Goal: Information Seeking & Learning: Check status

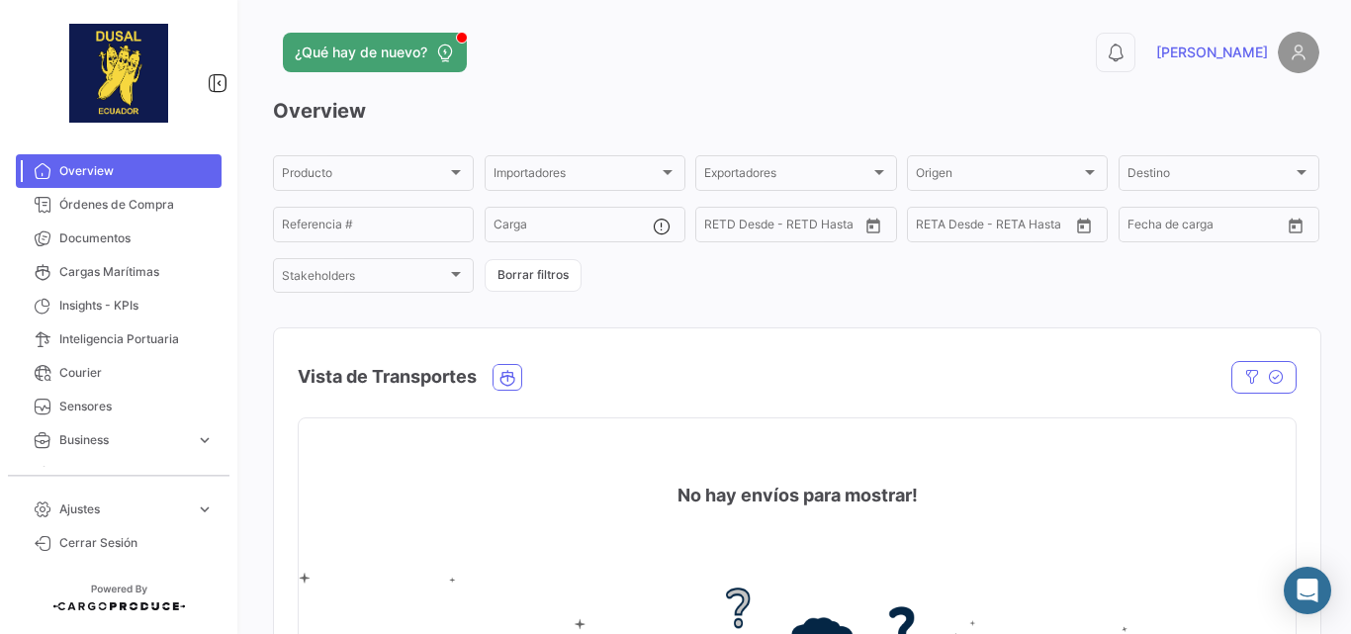
scroll to position [198, 0]
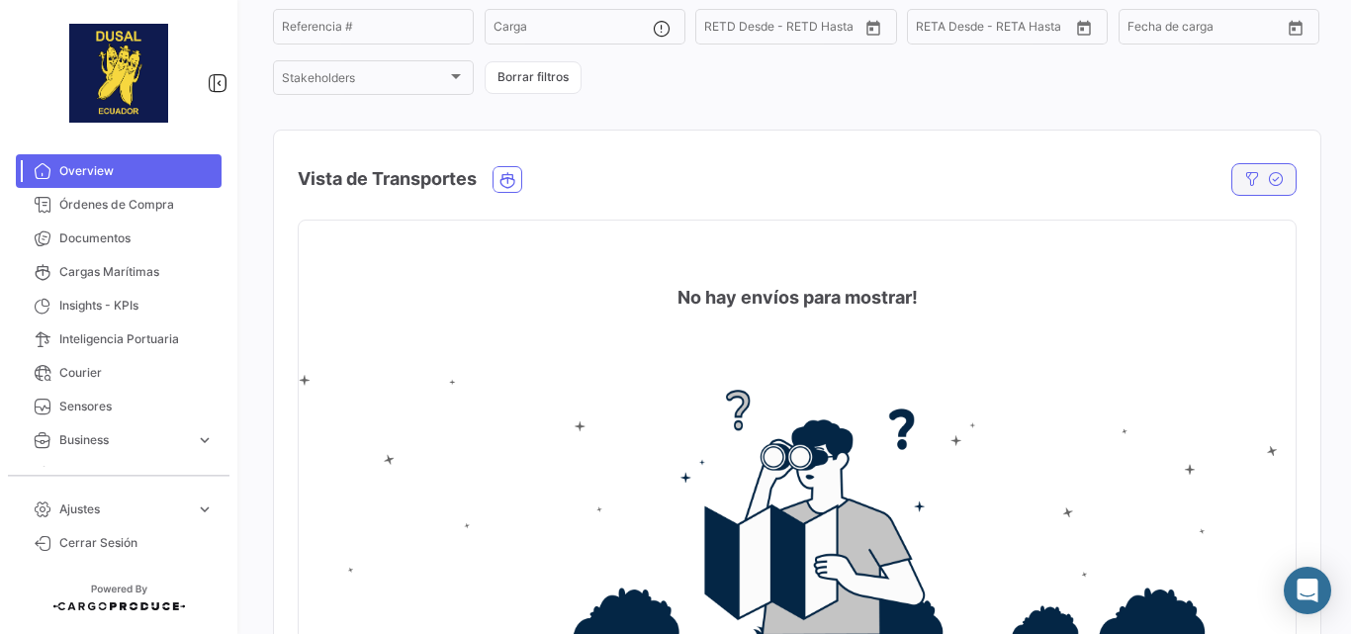
click at [1236, 165] on button "button" at bounding box center [1263, 179] width 65 height 33
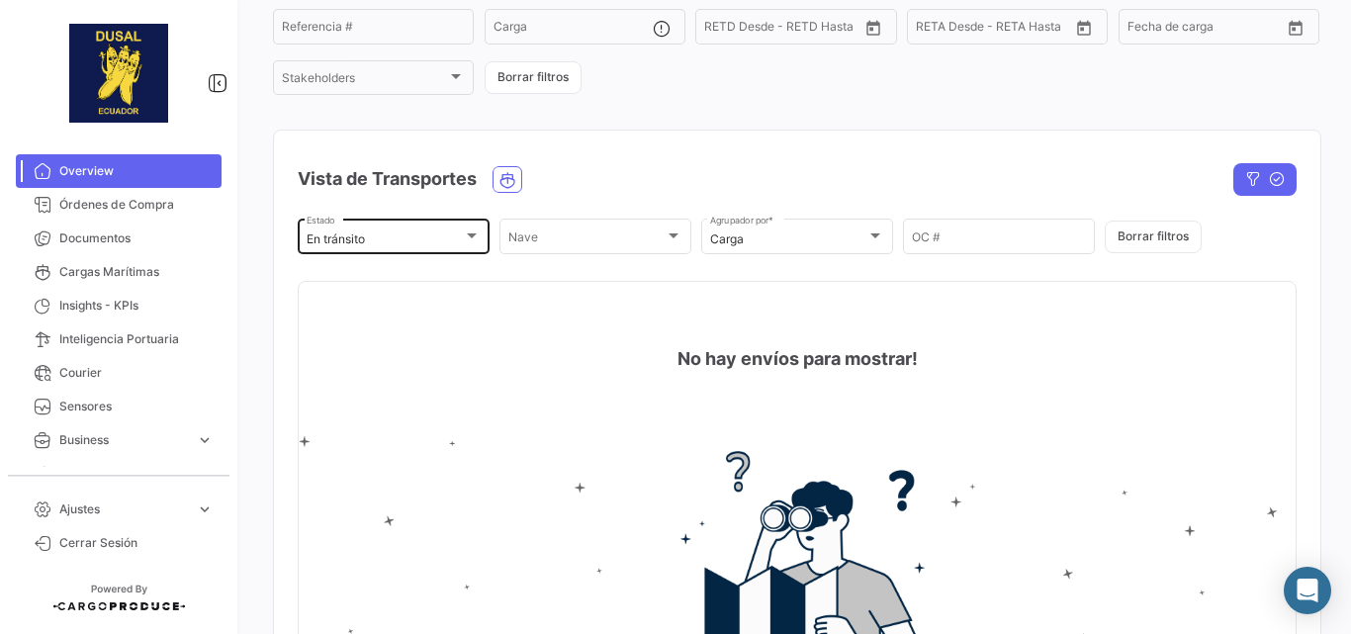
click at [426, 237] on div "En tránsito" at bounding box center [384, 239] width 156 height 14
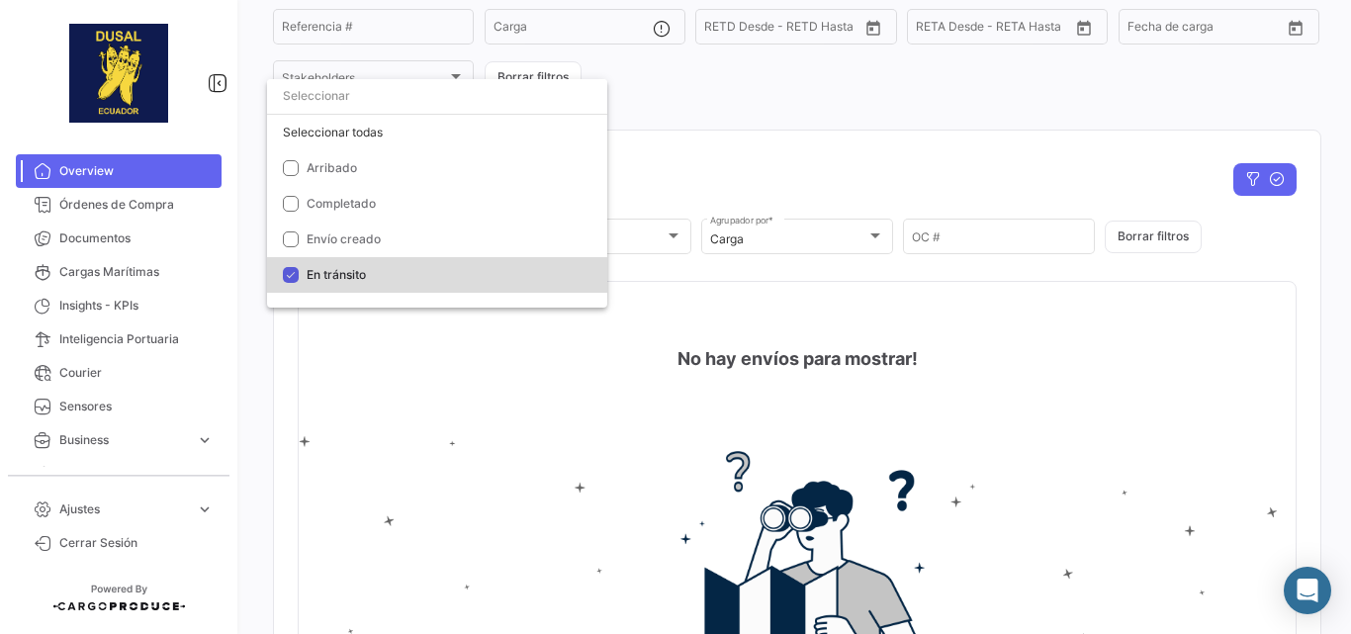
click at [289, 270] on mat-pseudo-checkbox at bounding box center [291, 275] width 16 height 16
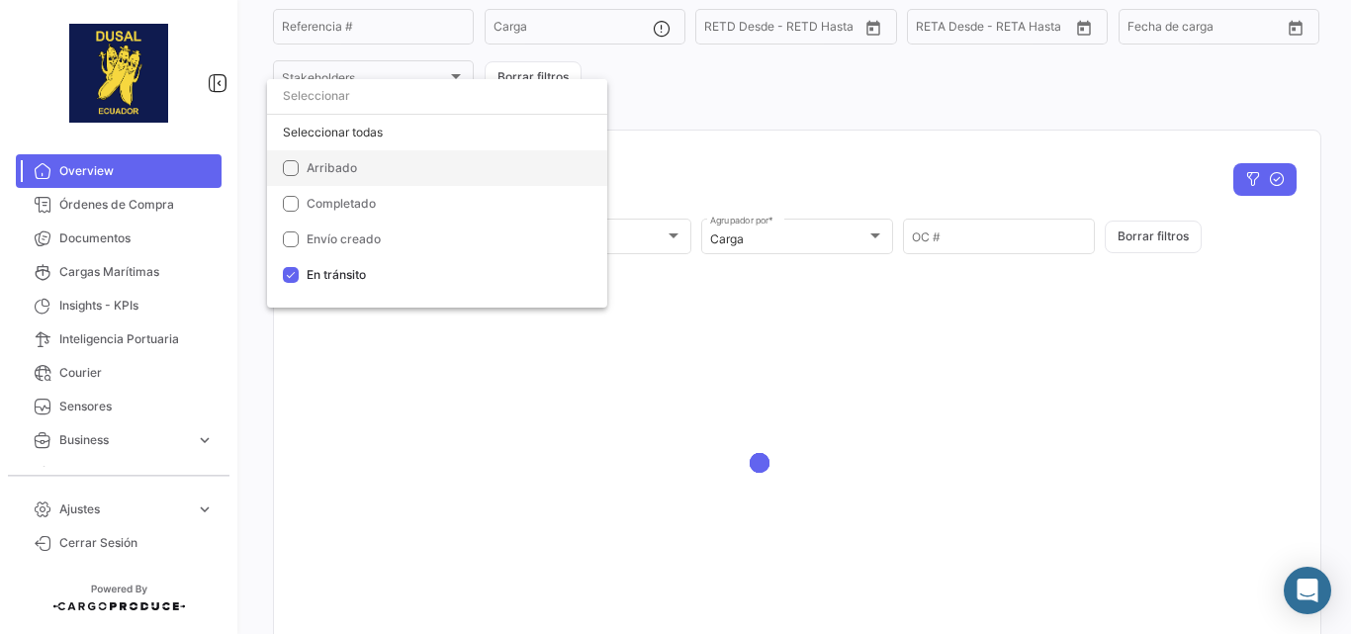
click at [293, 167] on mat-pseudo-checkbox at bounding box center [291, 168] width 16 height 16
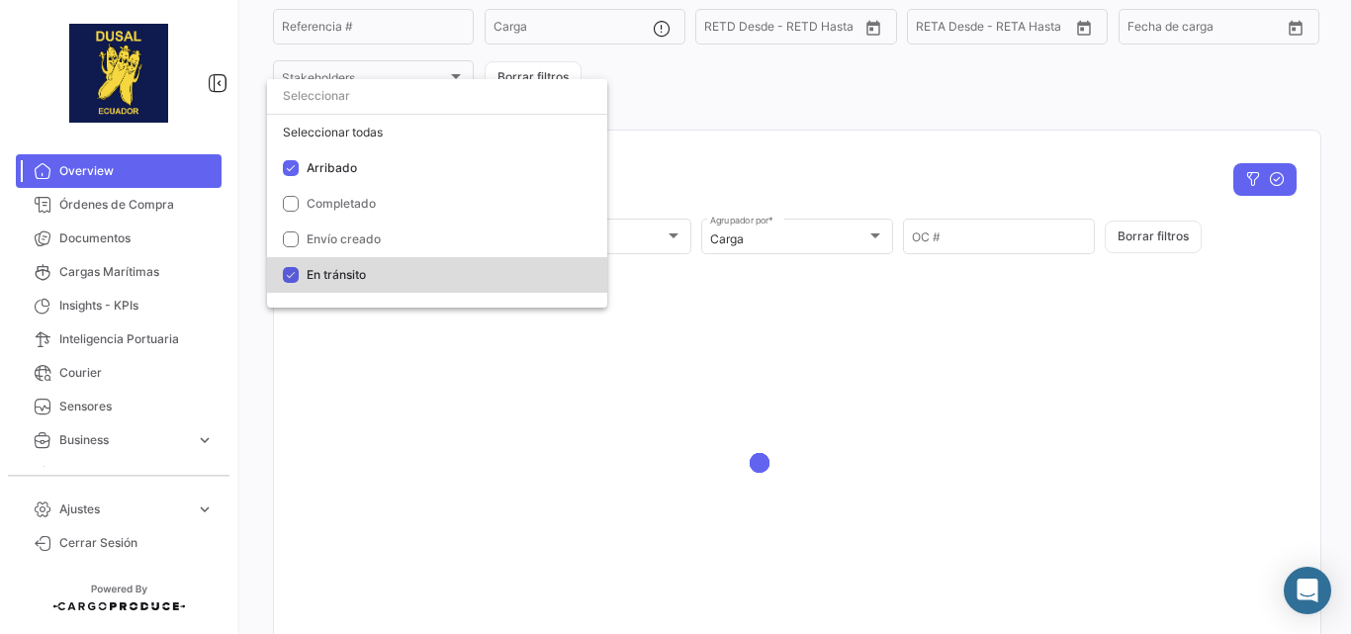
click at [293, 272] on mat-pseudo-checkbox at bounding box center [291, 275] width 16 height 16
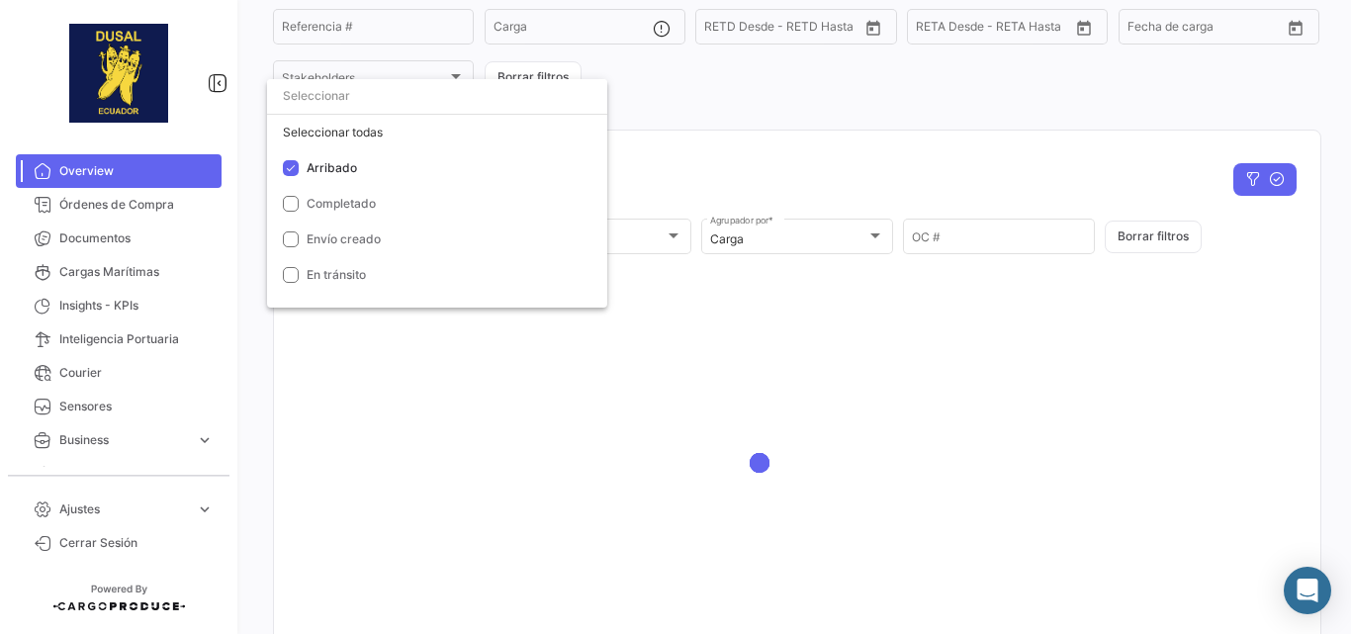
click at [761, 147] on div at bounding box center [675, 317] width 1351 height 634
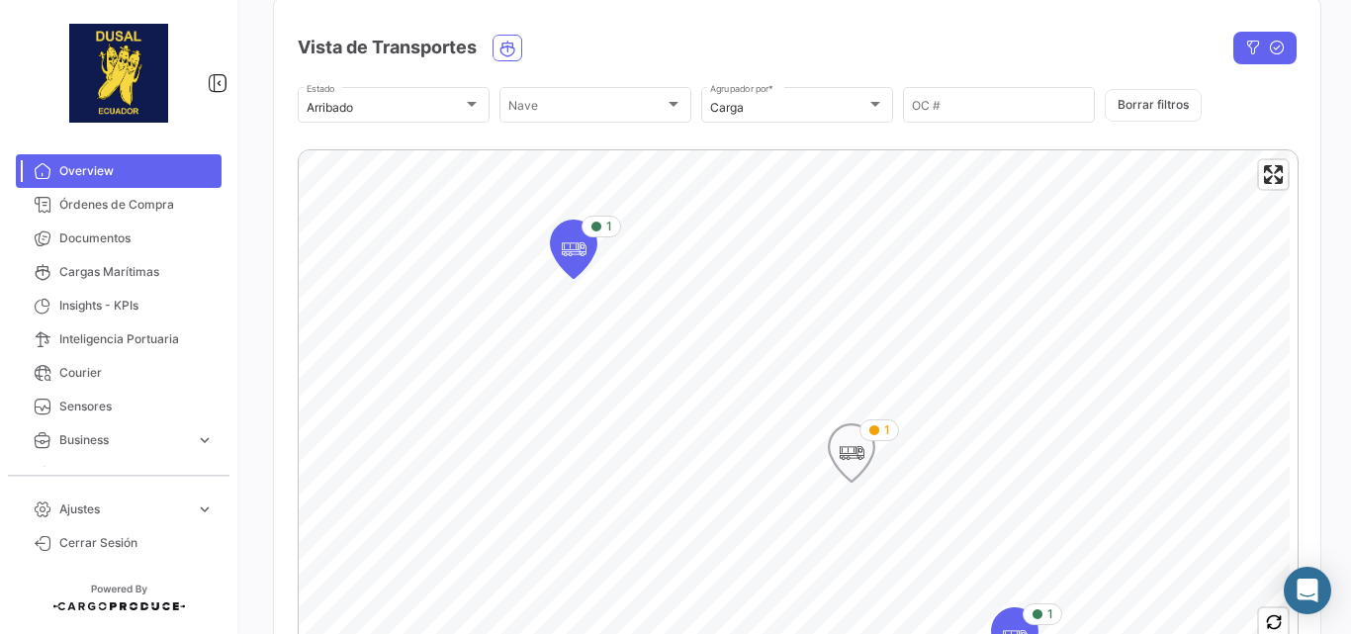
scroll to position [593, 0]
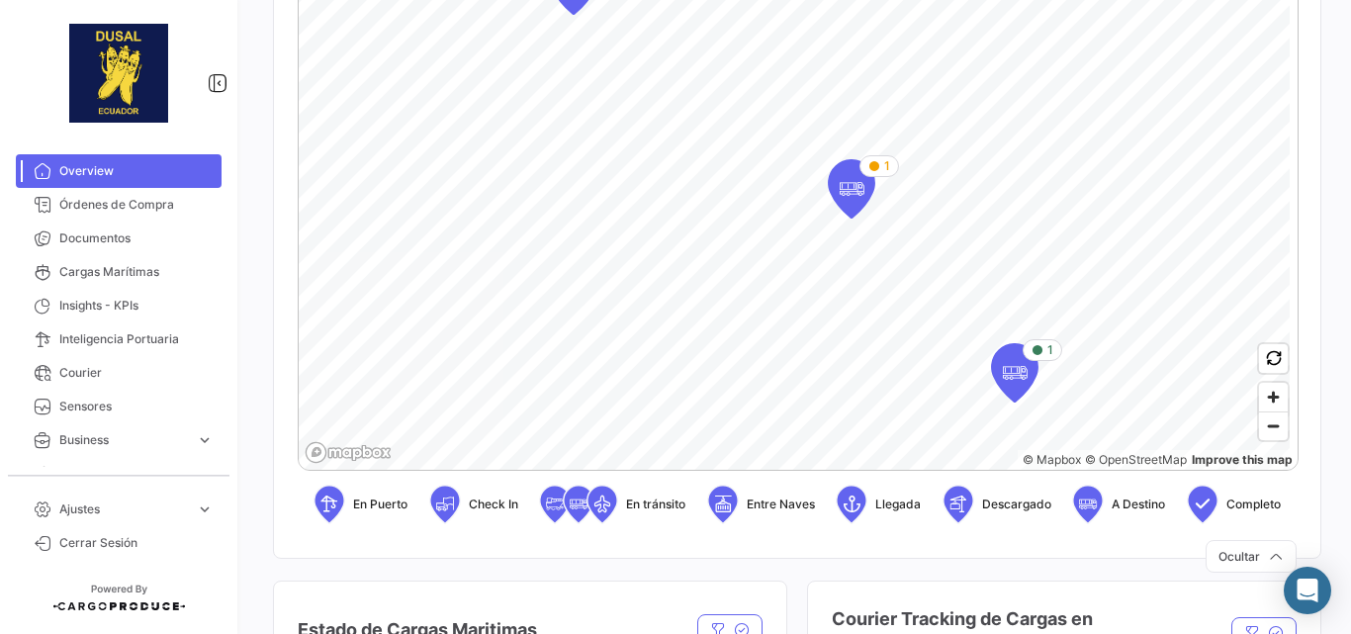
click at [596, 503] on icon at bounding box center [602, 503] width 20 height 42
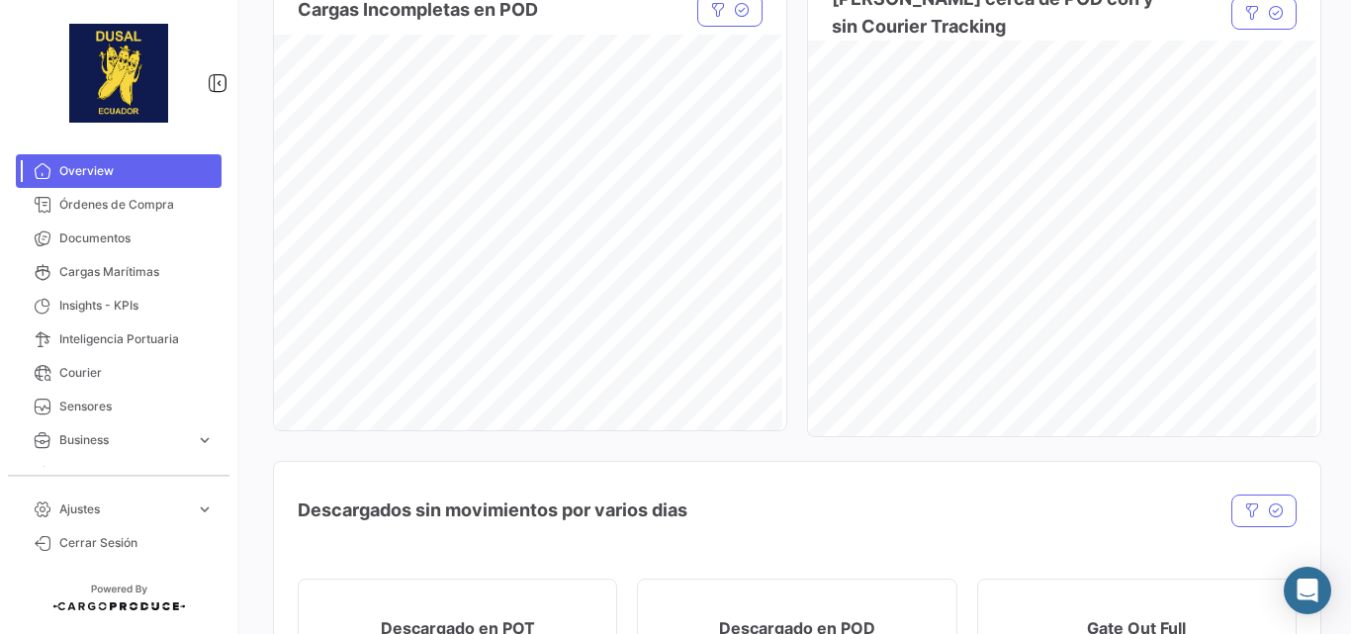
scroll to position [1977, 0]
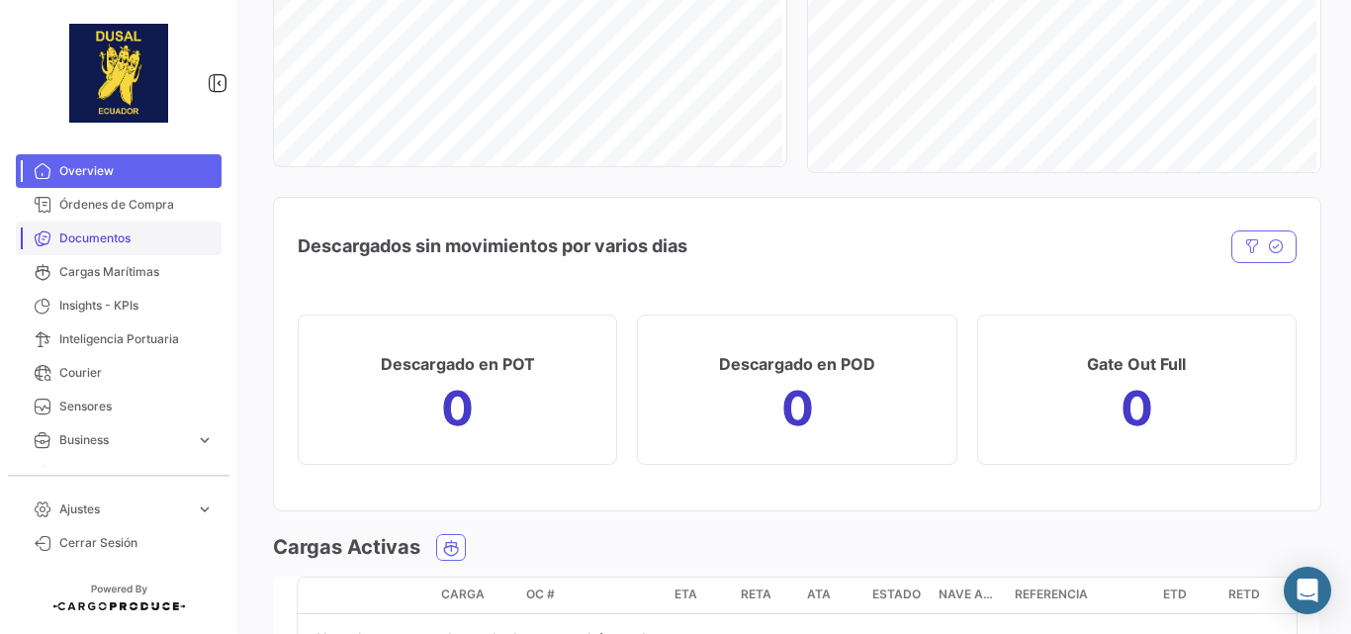
click at [91, 225] on link "Documentos" at bounding box center [119, 238] width 206 height 34
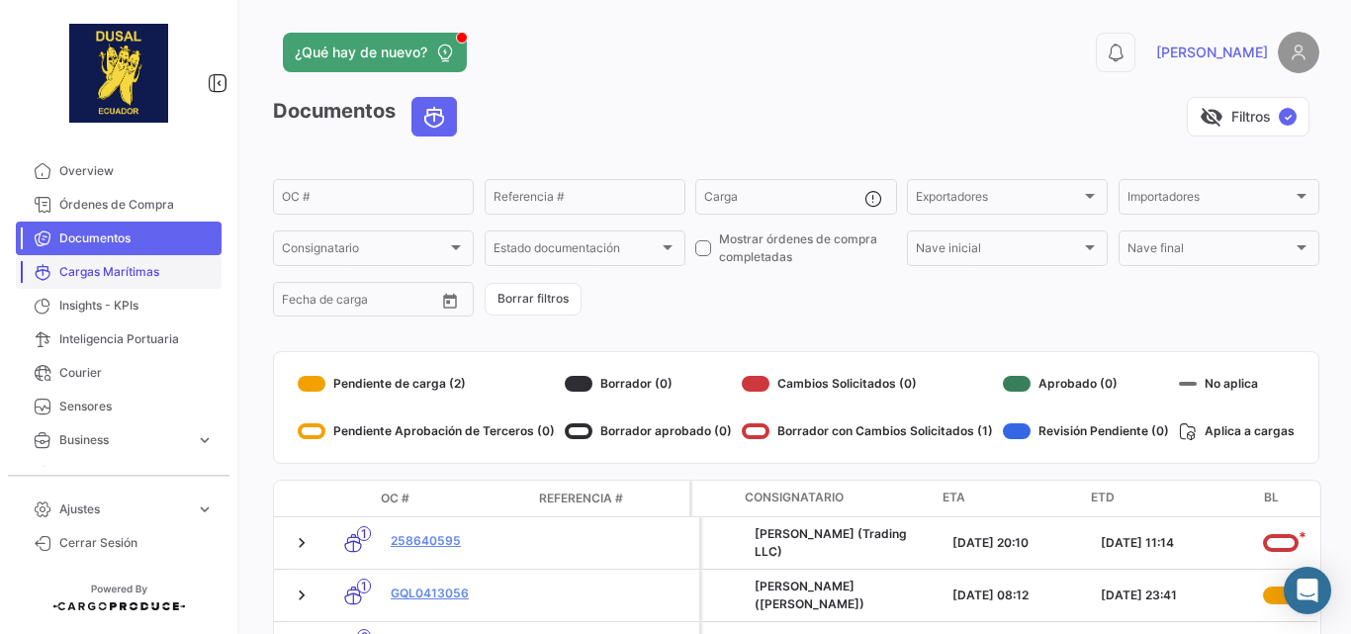
click at [97, 273] on span "Cargas Marítimas" at bounding box center [136, 272] width 154 height 18
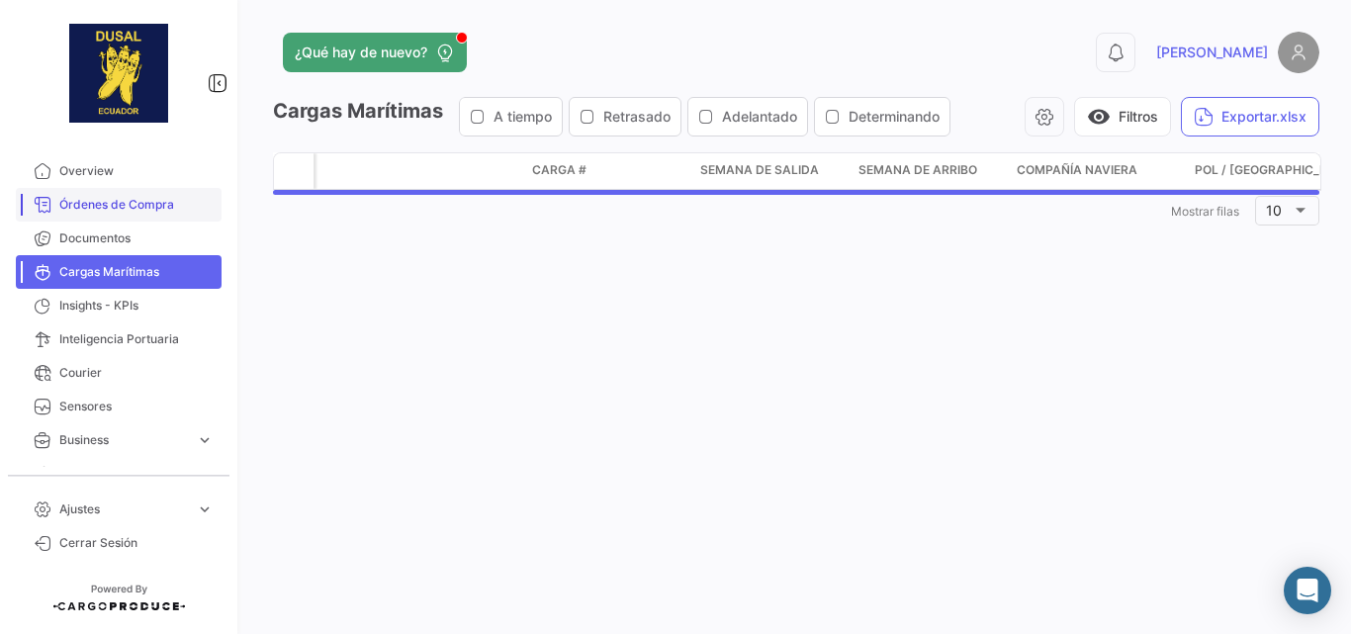
click at [124, 192] on link "Órdenes de Compra" at bounding box center [119, 205] width 206 height 34
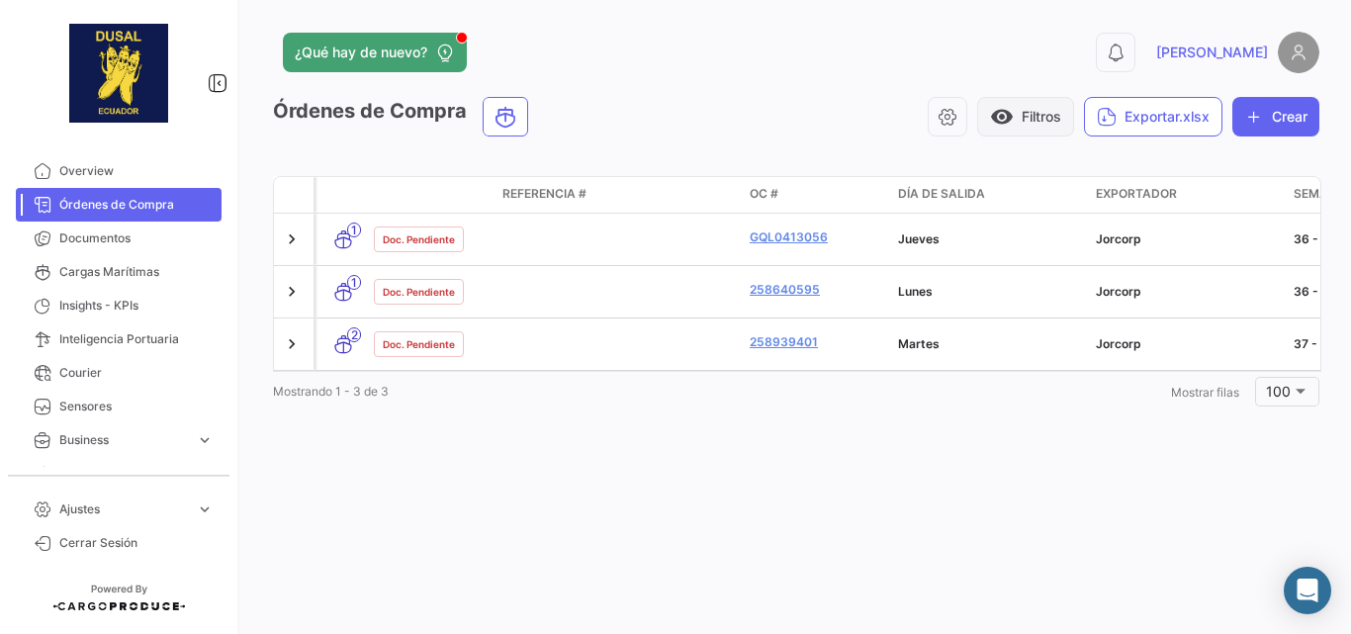
click at [1026, 116] on button "visibility Filtros" at bounding box center [1025, 117] width 97 height 40
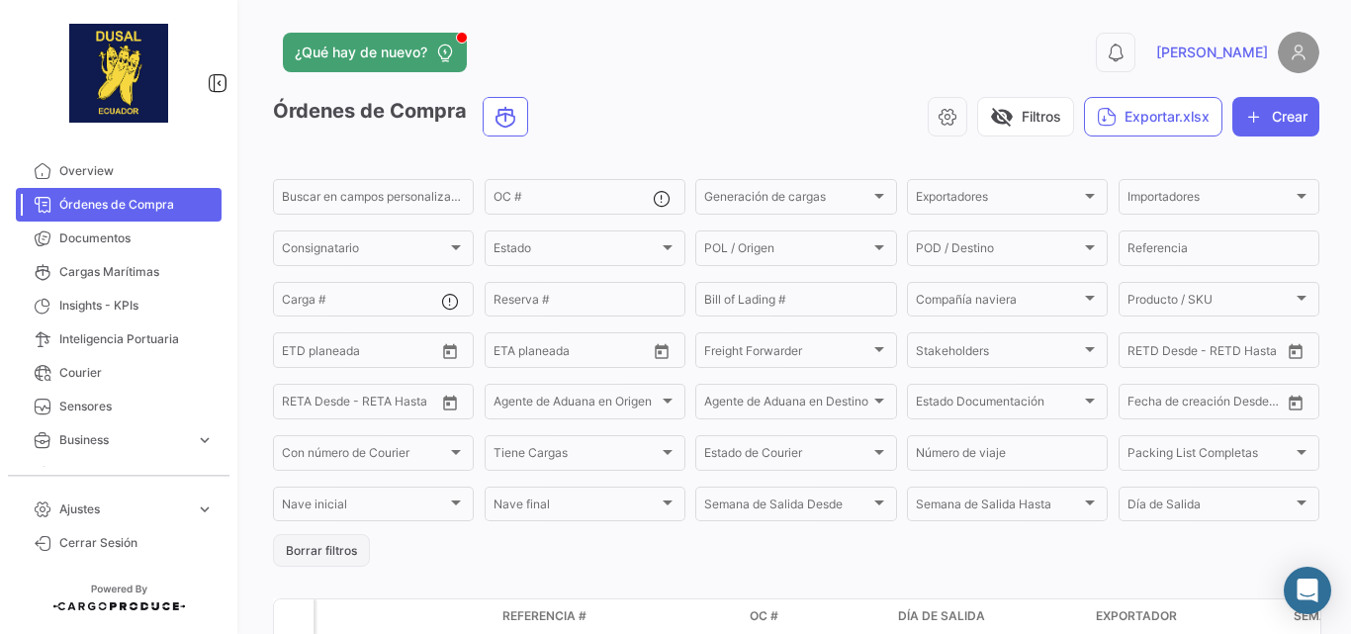
click at [345, 560] on button "Borrar filtros" at bounding box center [321, 550] width 97 height 33
click at [532, 266] on app-multiple-select "Estado Estado" at bounding box center [584, 248] width 201 height 42
click at [542, 252] on div "Estado" at bounding box center [575, 251] width 165 height 14
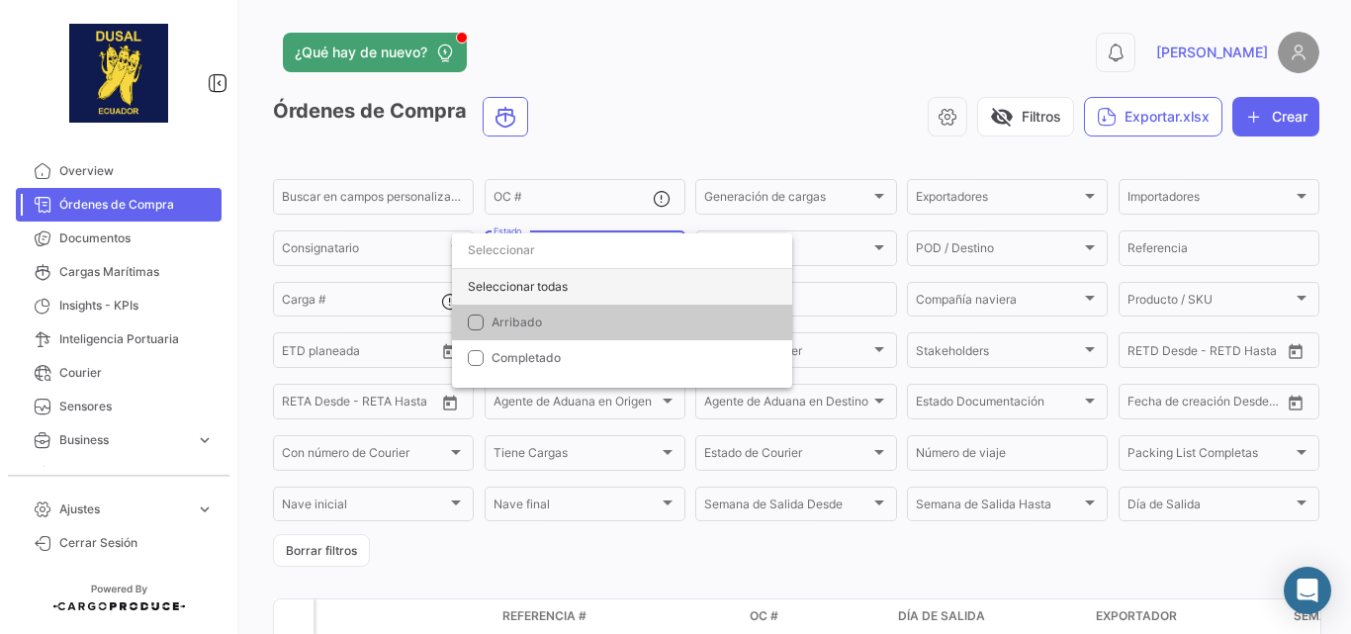
click at [536, 285] on div "Seleccionar todas" at bounding box center [622, 287] width 340 height 36
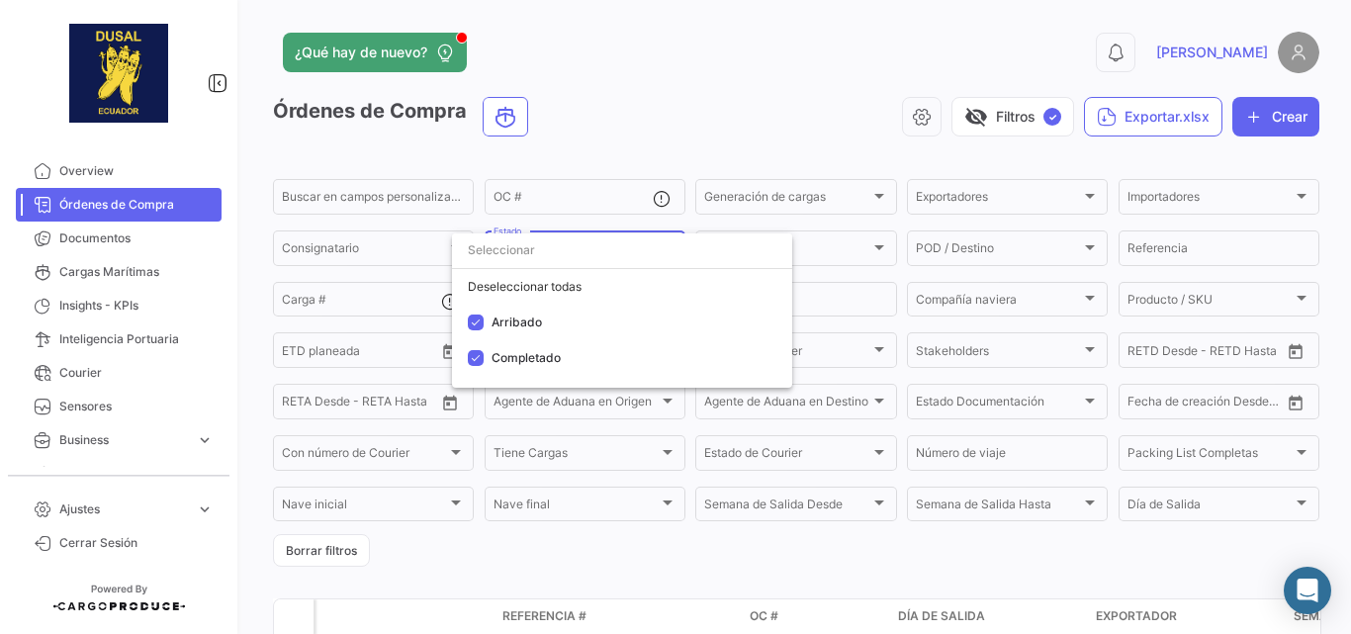
click at [1012, 57] on div at bounding box center [675, 317] width 1351 height 634
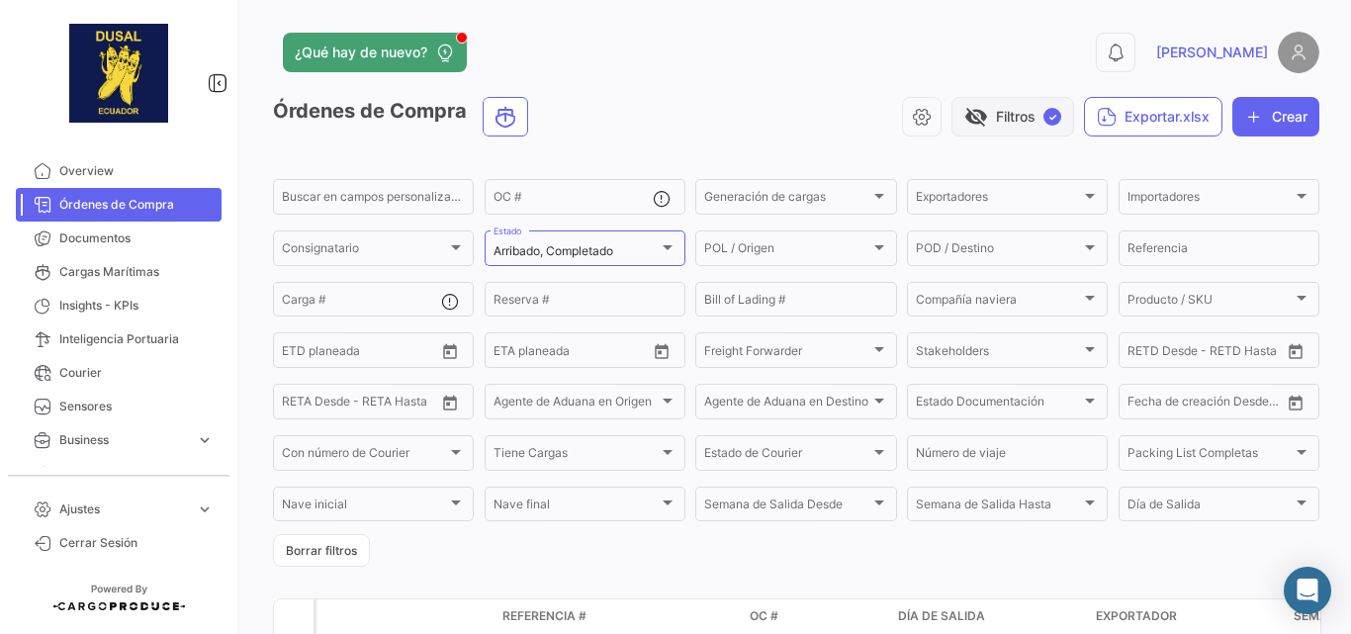
click at [1000, 110] on button "visibility_off Filtros ✓" at bounding box center [1012, 117] width 123 height 40
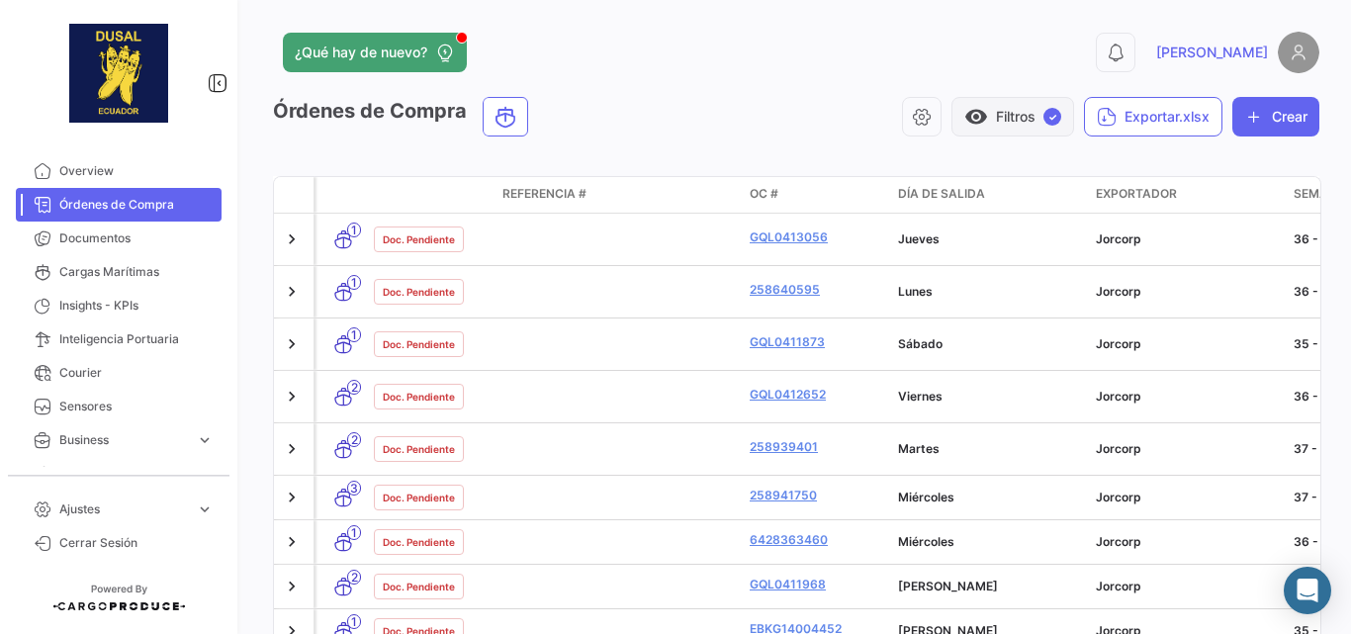
click at [1026, 124] on button "visibility Filtros ✓" at bounding box center [1012, 117] width 123 height 40
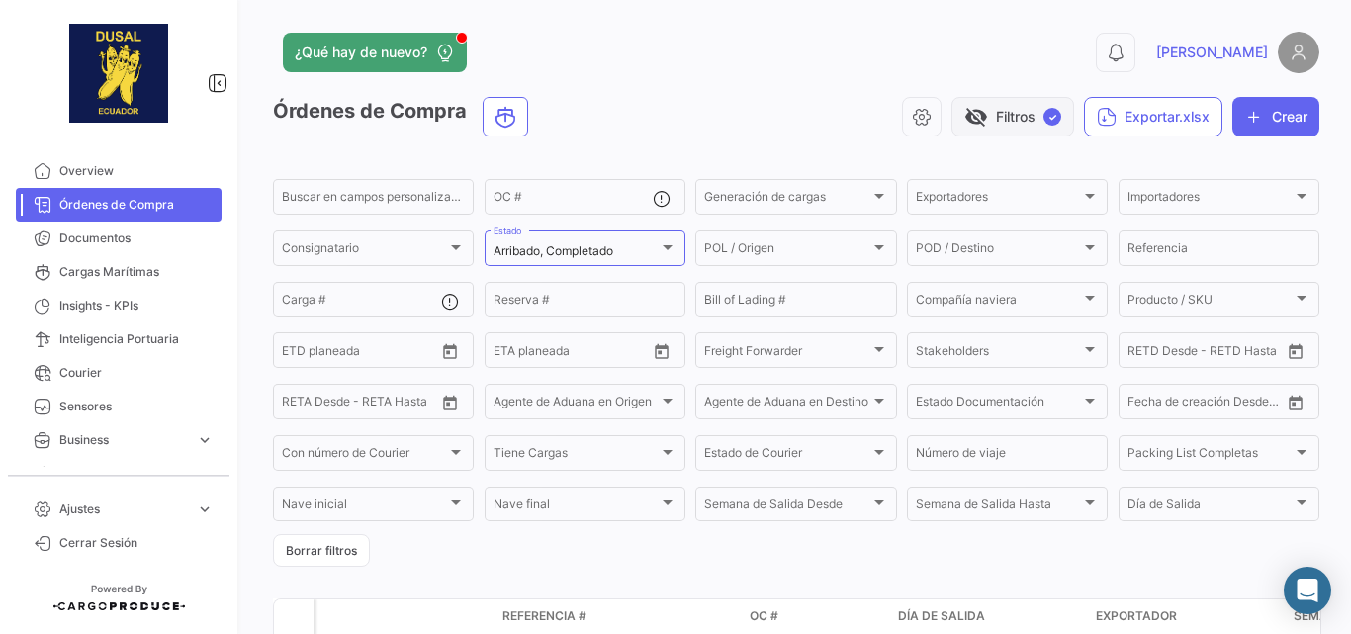
click at [1028, 118] on button "visibility_off Filtros ✓" at bounding box center [1012, 117] width 123 height 40
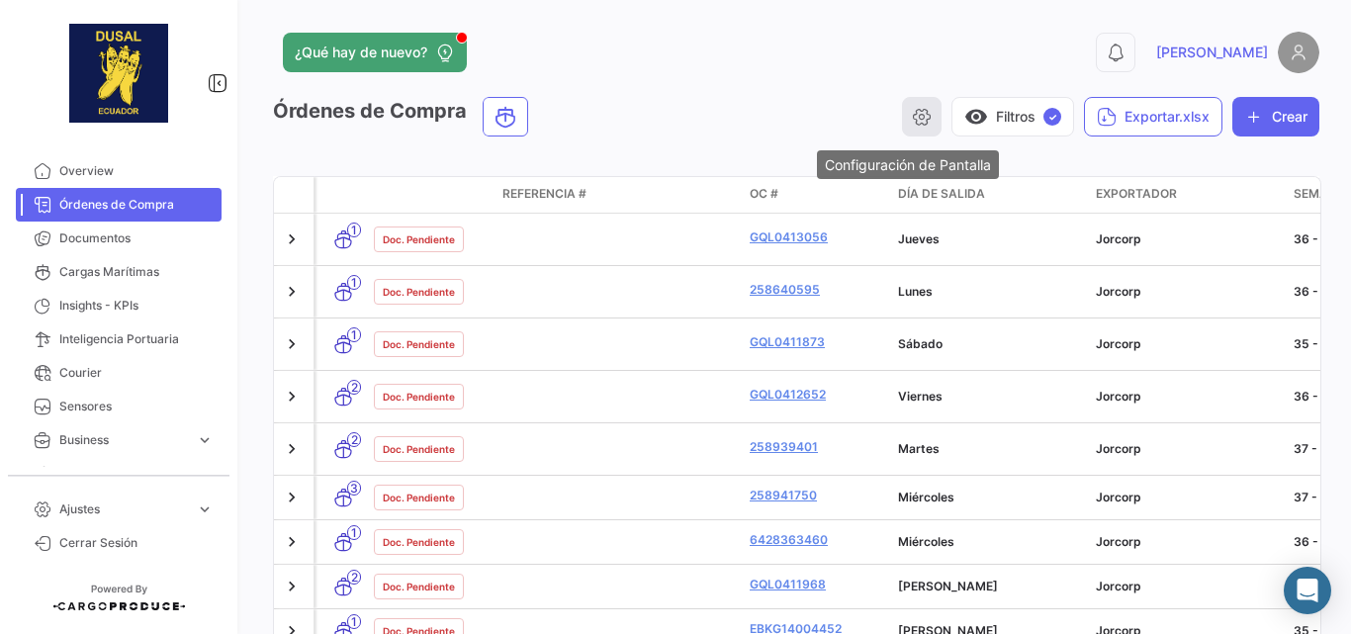
click at [912, 112] on icon "button" at bounding box center [922, 117] width 20 height 20
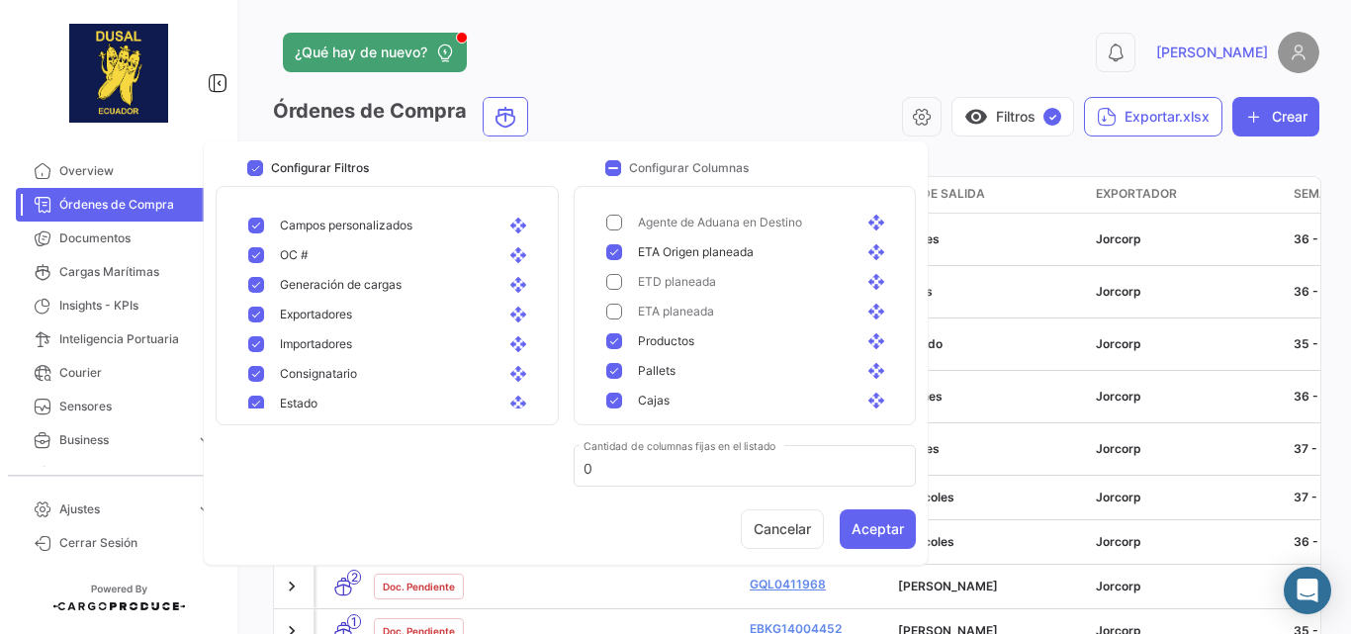
scroll to position [531, 0]
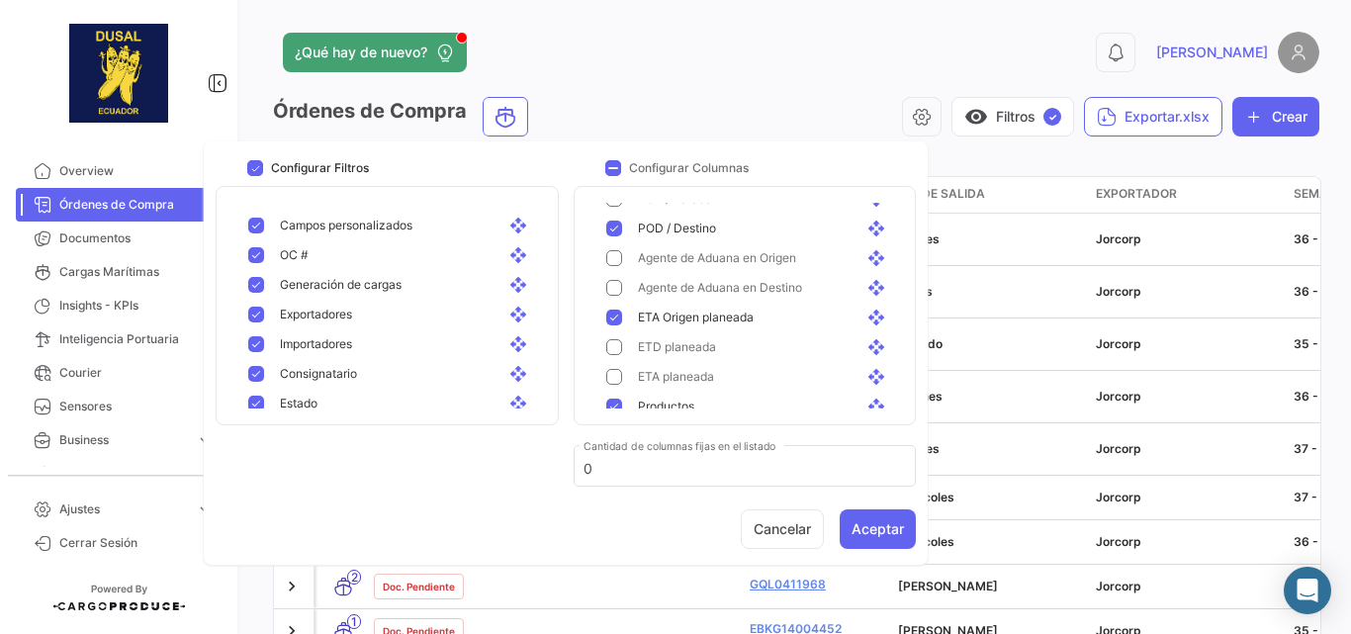
click at [808, 75] on app-header "¿Qué hay de nuevo? 0 [PERSON_NAME]" at bounding box center [796, 64] width 1046 height 65
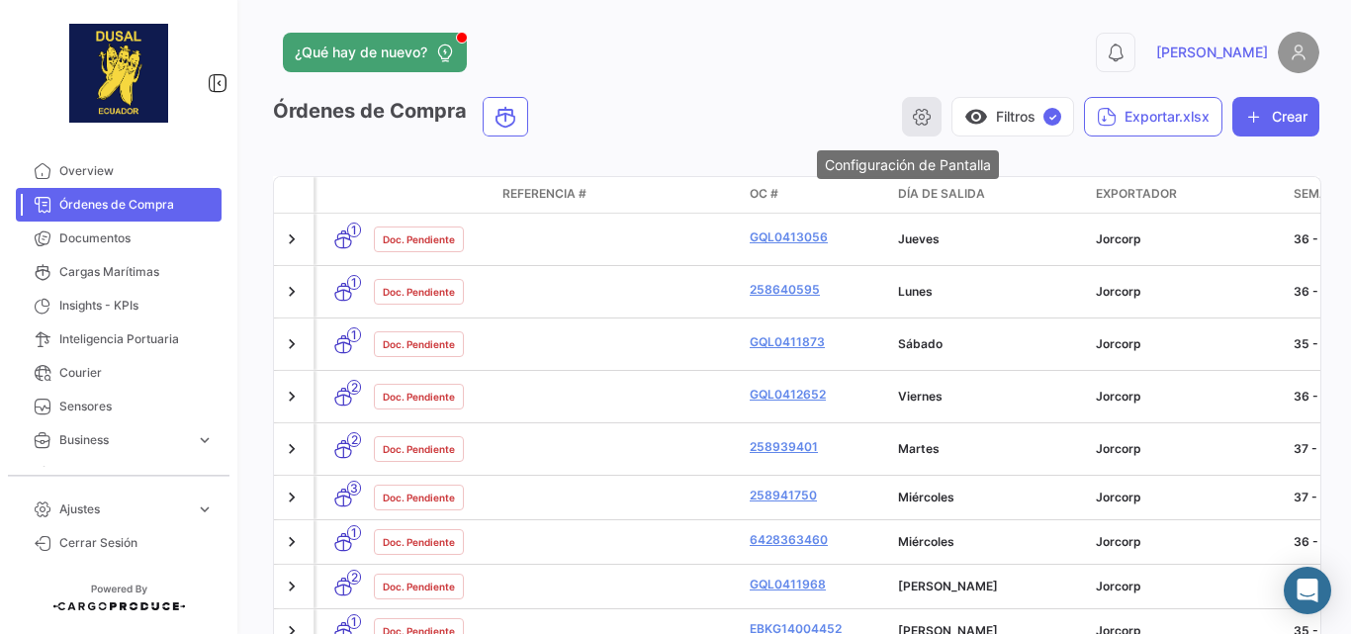
click at [912, 125] on icon "button" at bounding box center [922, 117] width 20 height 20
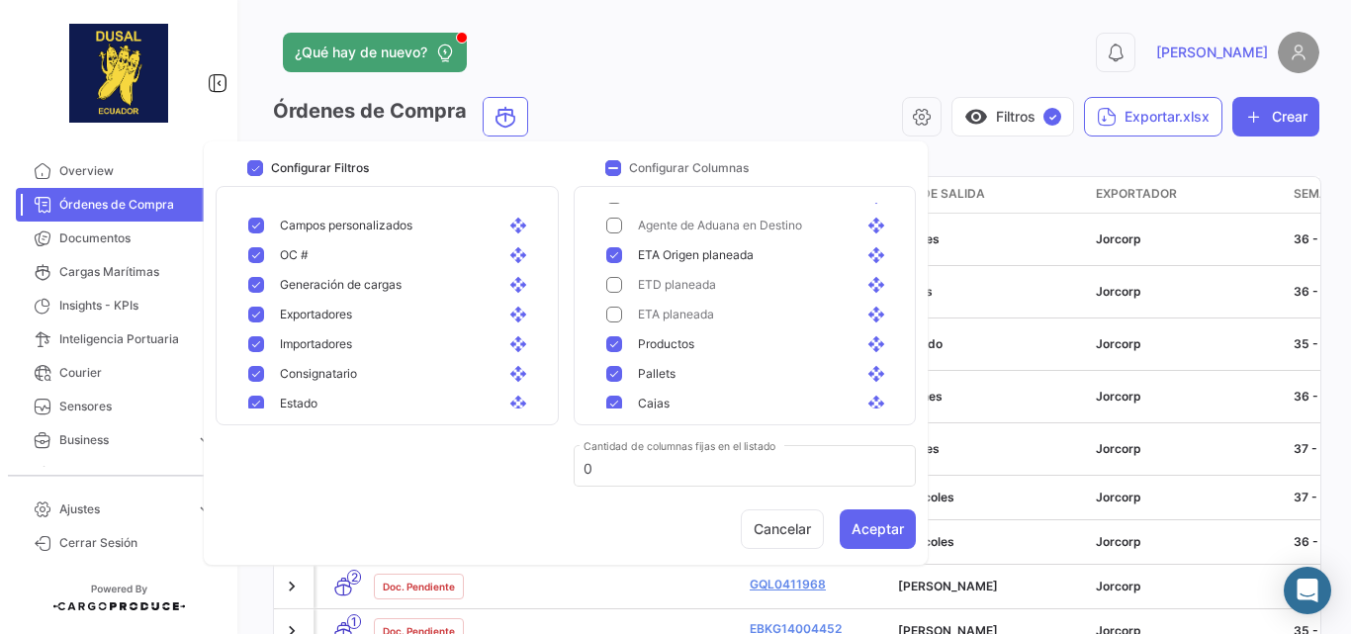
scroll to position [662, 0]
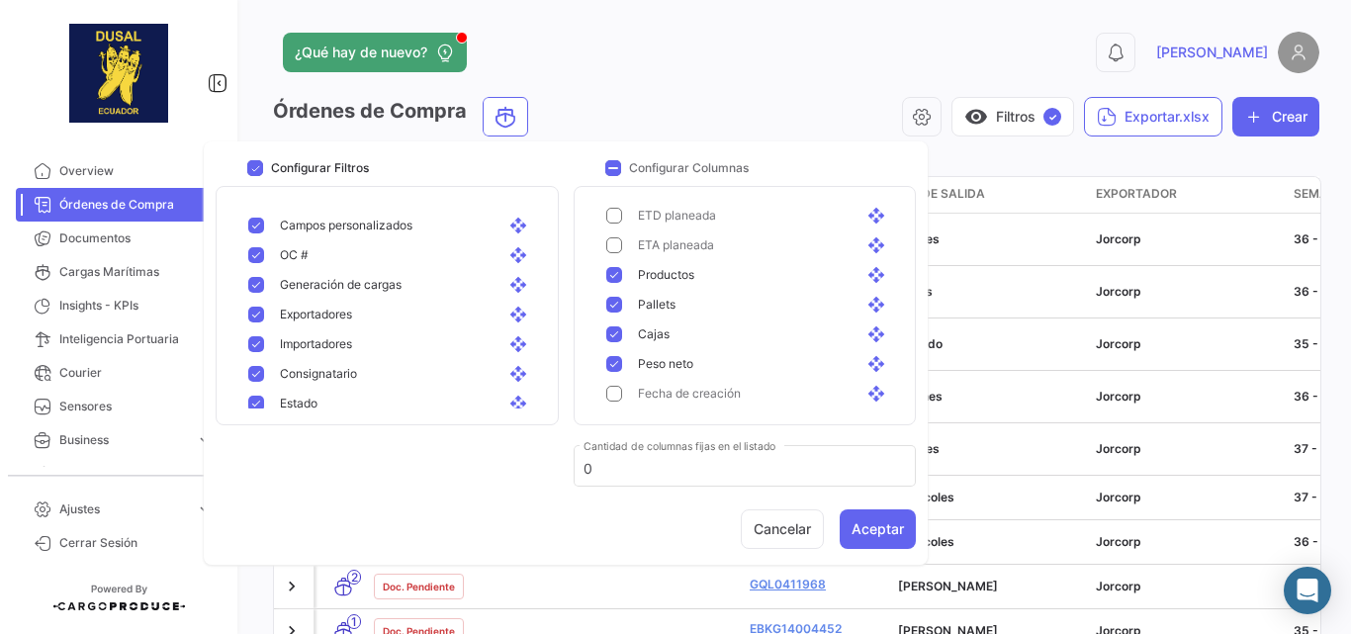
click at [899, 34] on div "0 [PERSON_NAME]" at bounding box center [1083, 53] width 471 height 42
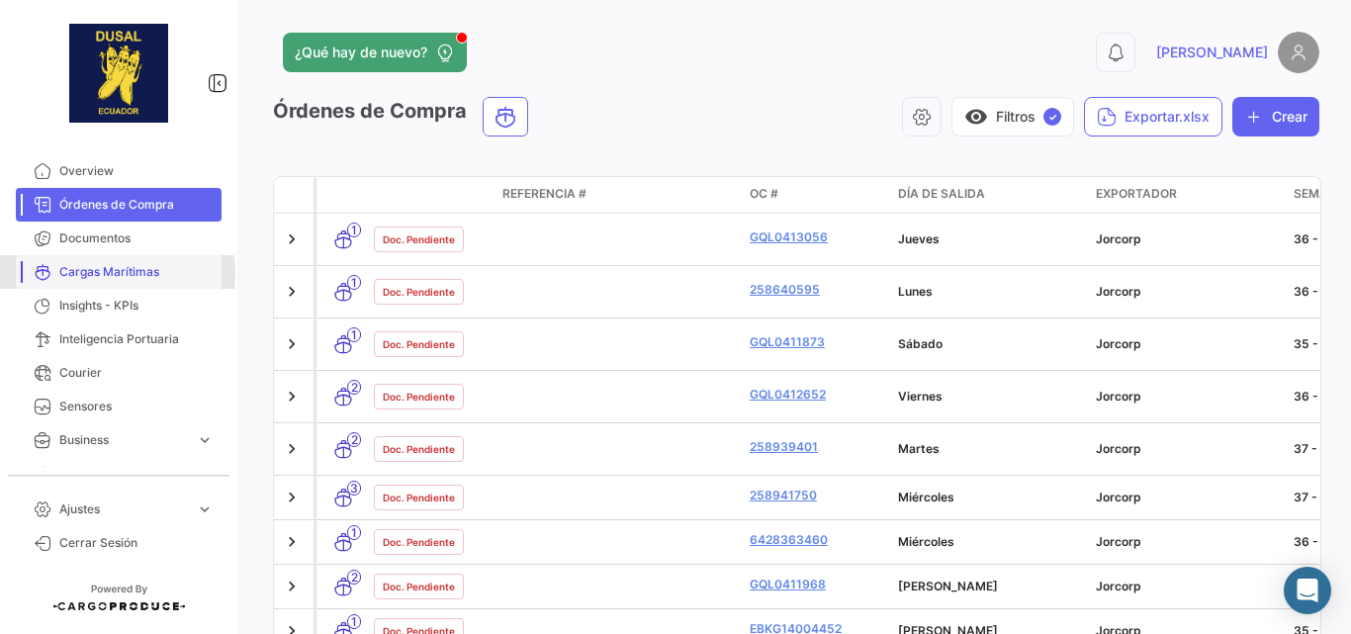
click at [117, 274] on span "Cargas Marítimas" at bounding box center [136, 272] width 154 height 18
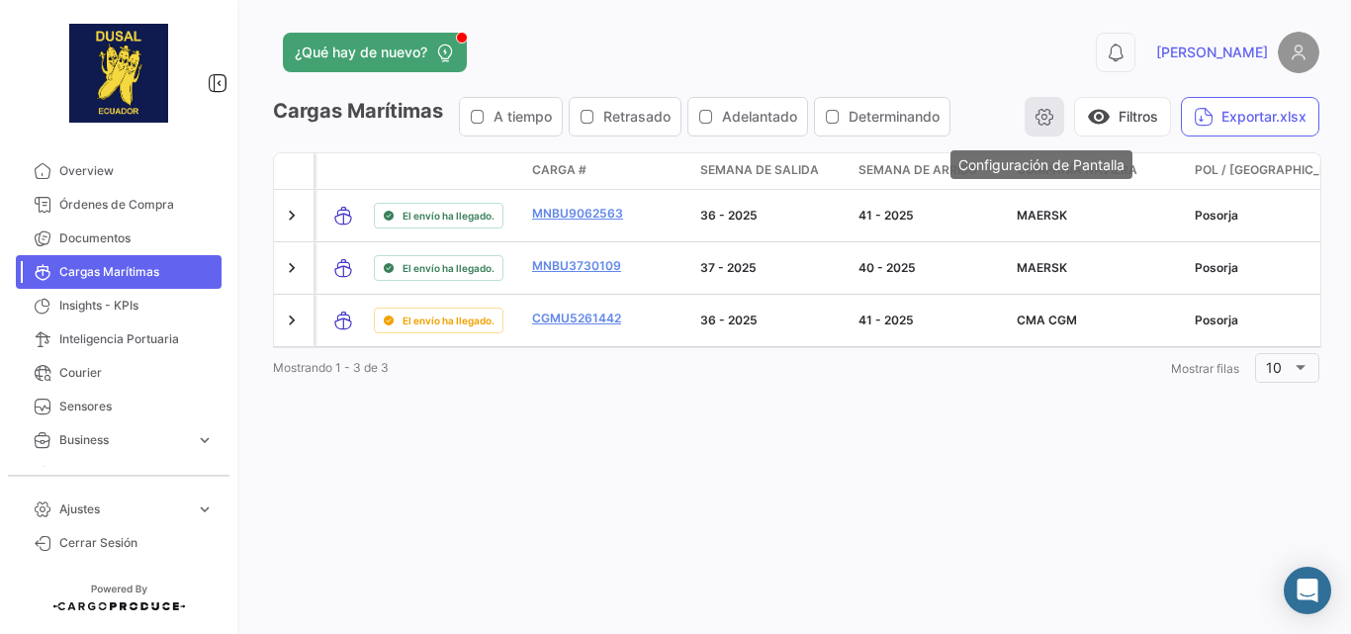
click at [1048, 124] on icon "button" at bounding box center [1044, 117] width 20 height 20
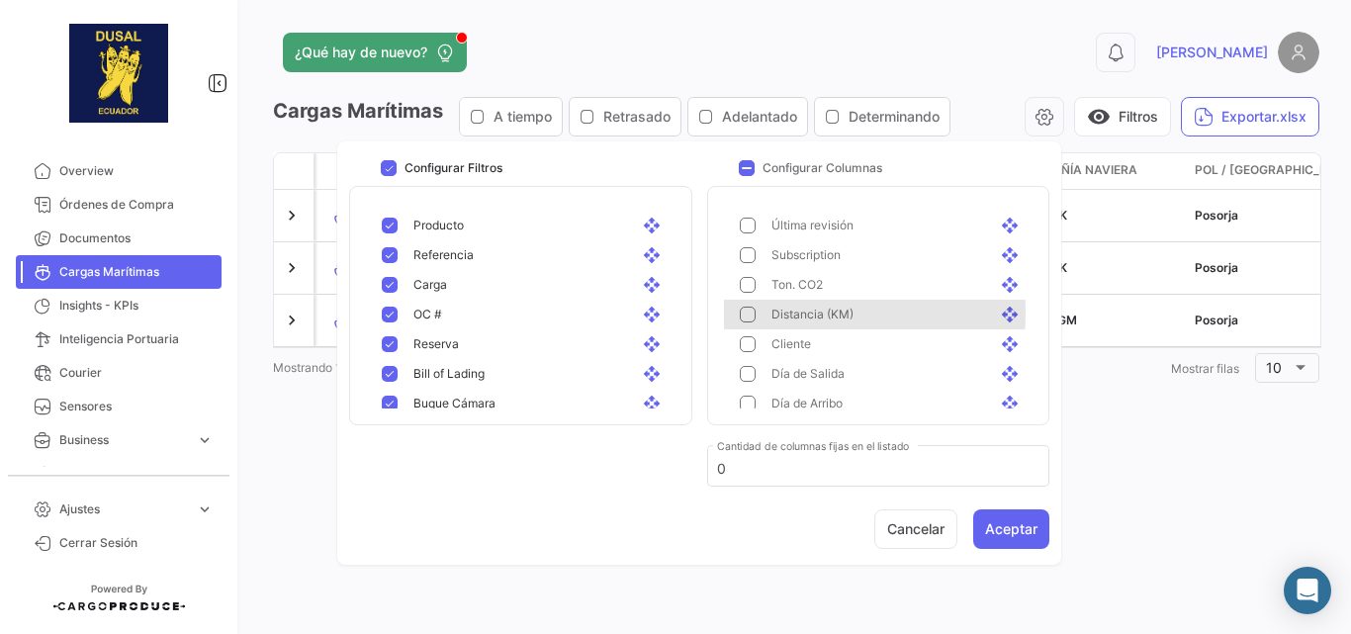
click at [752, 312] on mat-pseudo-checkbox at bounding box center [748, 314] width 16 height 16
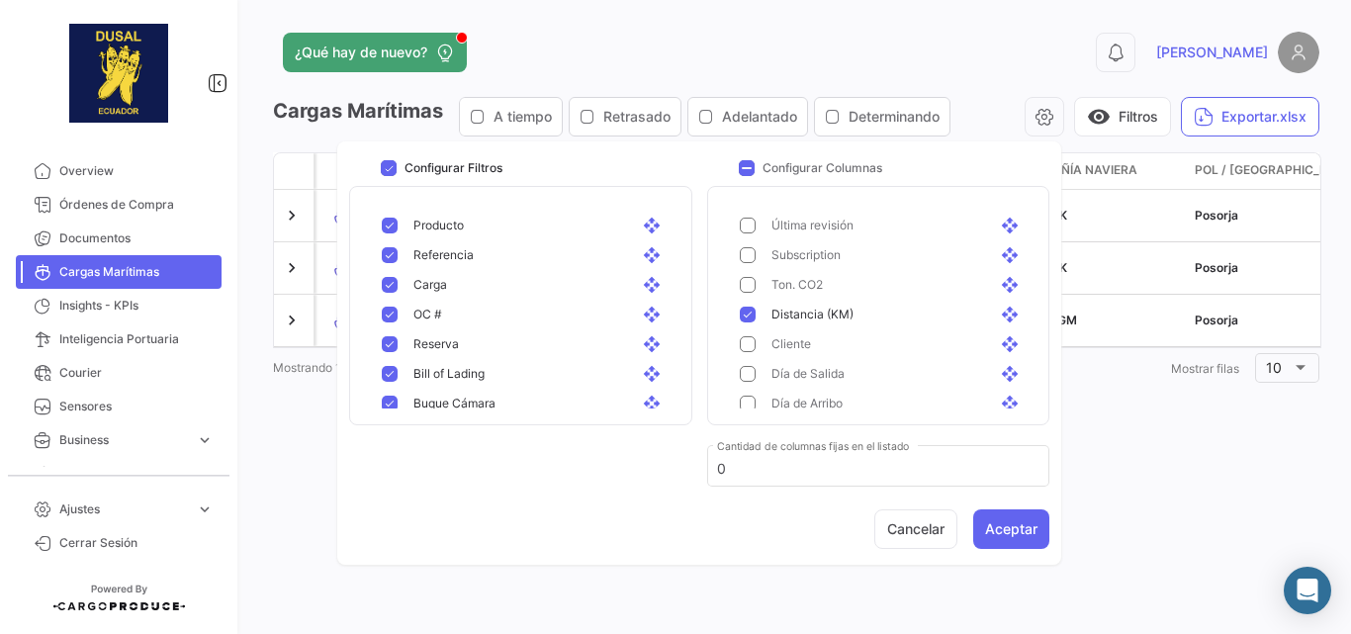
click at [1012, 527] on button "Aceptar" at bounding box center [1011, 529] width 76 height 40
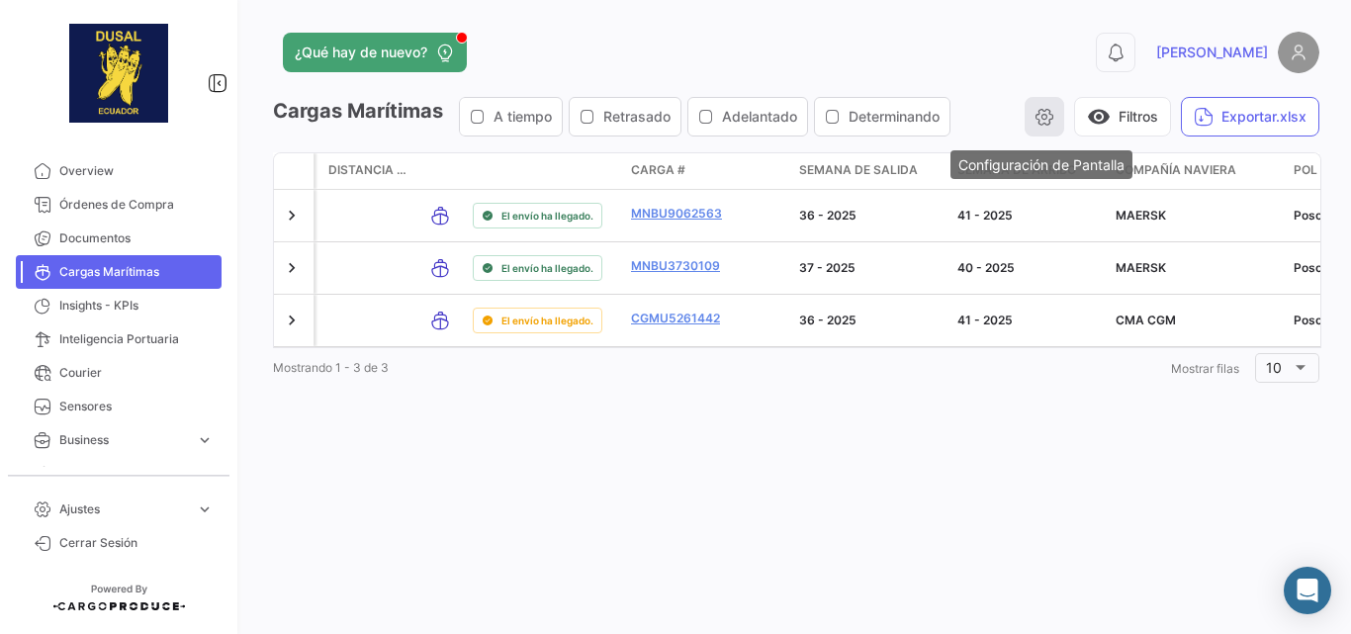
click at [1040, 109] on icon "button" at bounding box center [1044, 117] width 20 height 20
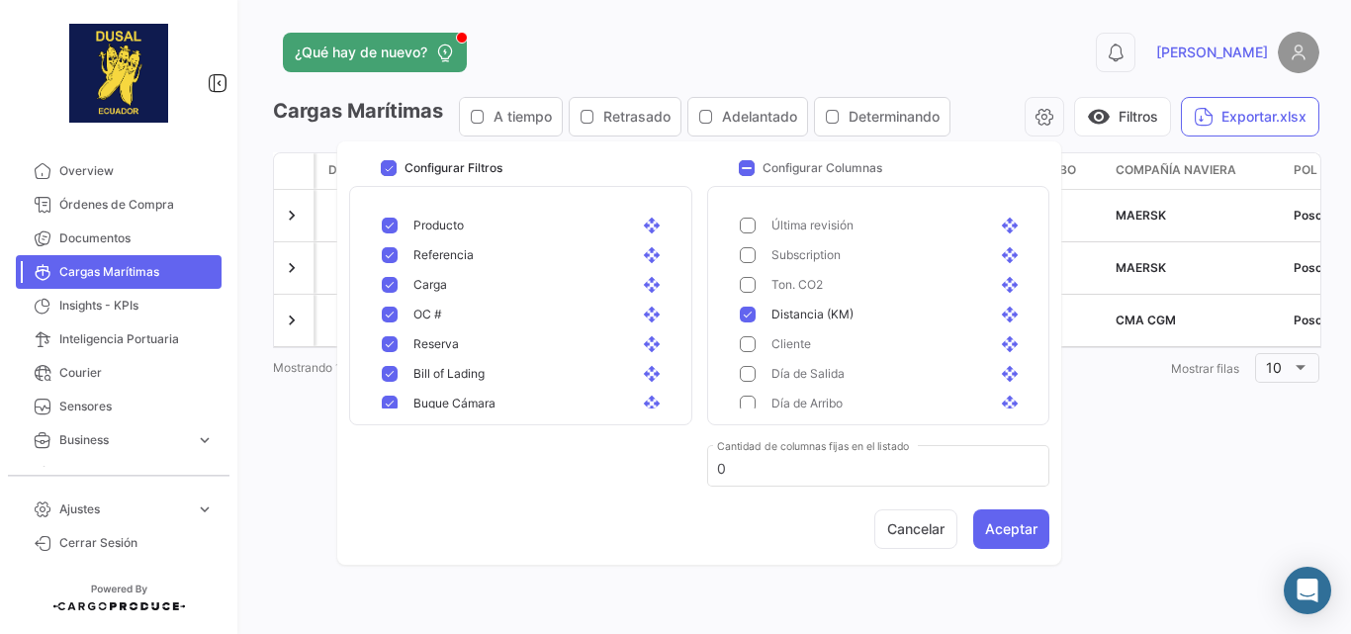
click at [751, 318] on mat-pseudo-checkbox at bounding box center [748, 314] width 16 height 16
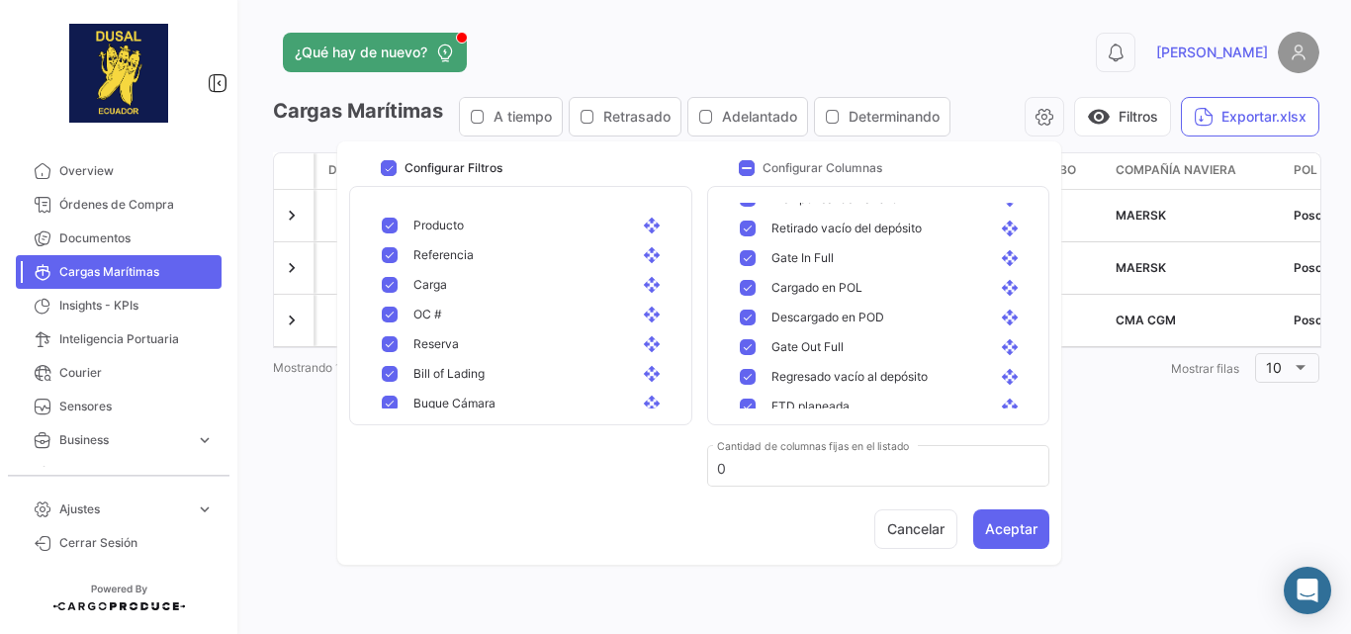
scroll to position [1493, 0]
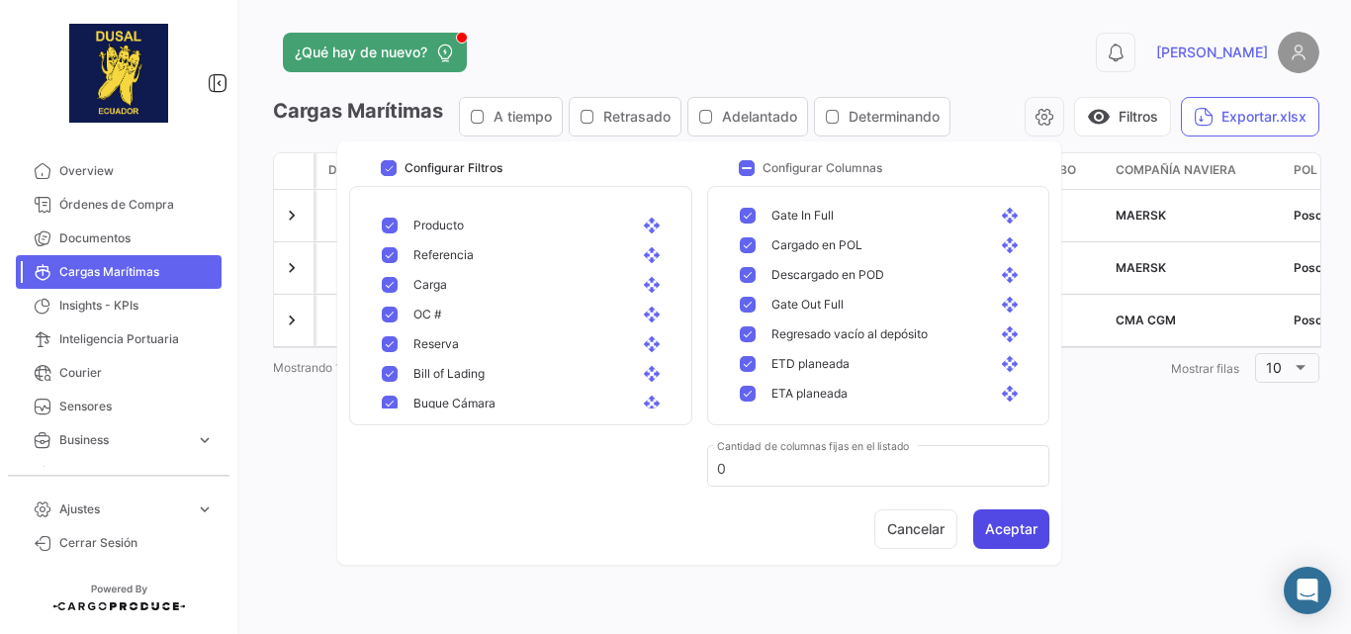
click at [1015, 533] on button "Aceptar" at bounding box center [1011, 529] width 76 height 40
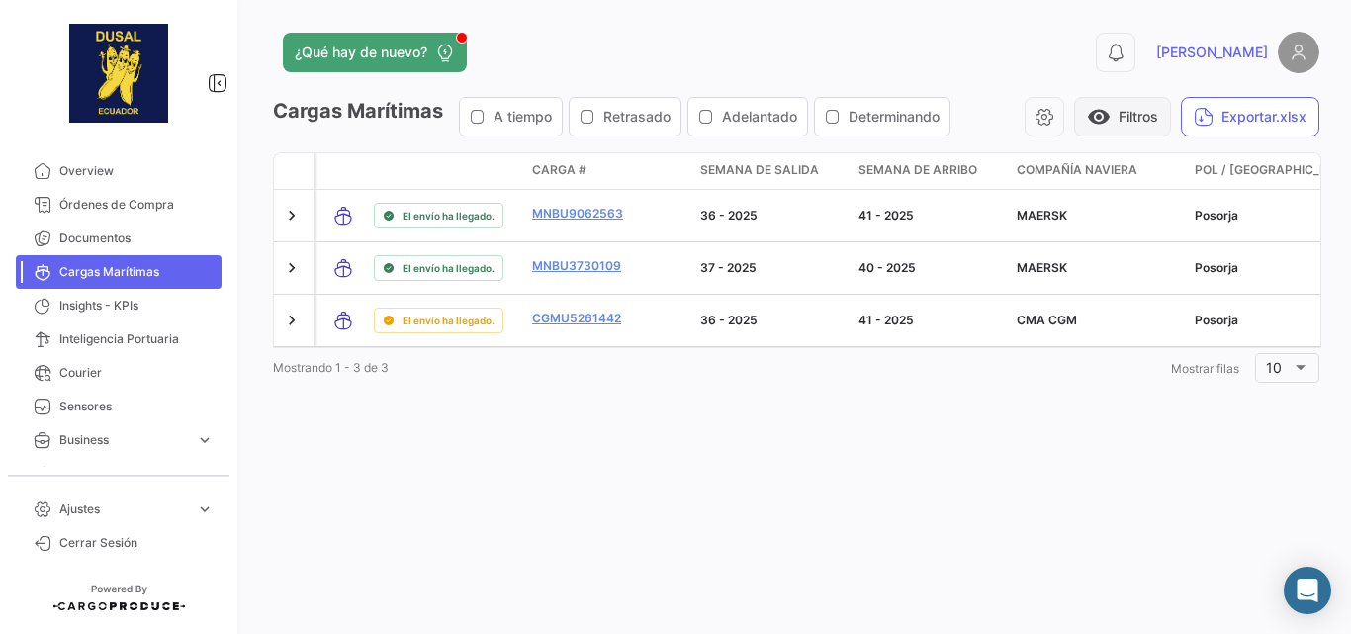
click at [1103, 99] on button "visibility Filtros" at bounding box center [1122, 117] width 97 height 40
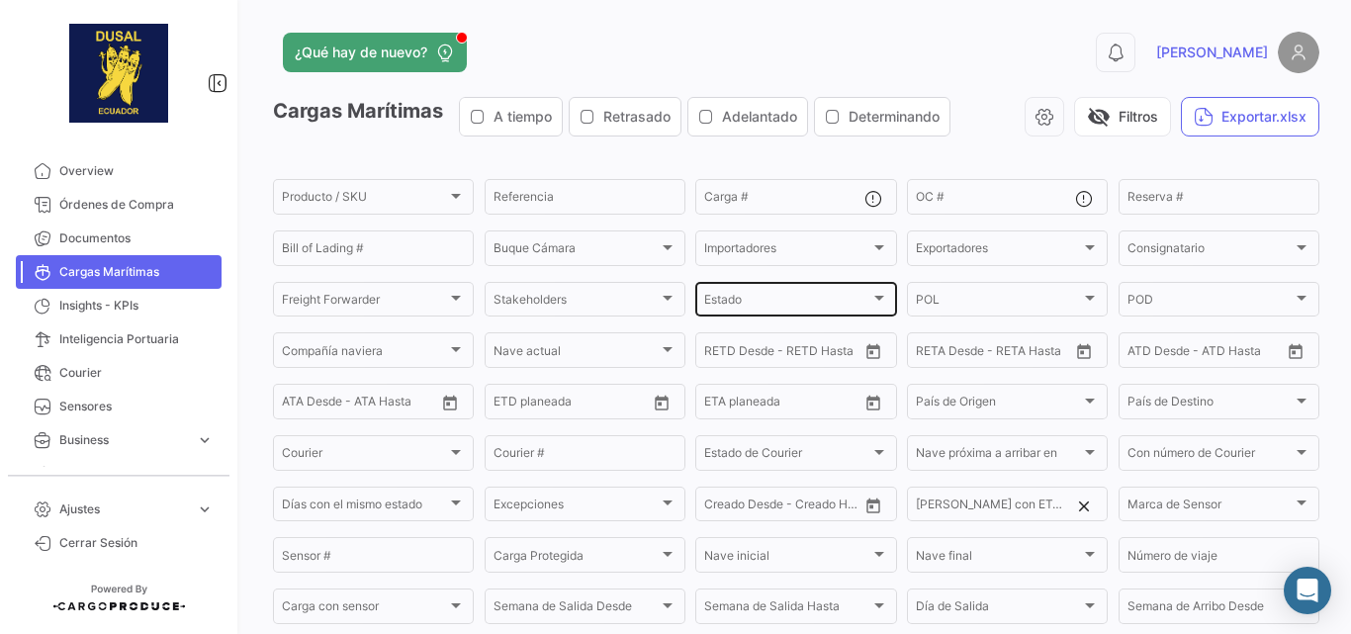
click at [749, 296] on div "Estado" at bounding box center [786, 303] width 165 height 14
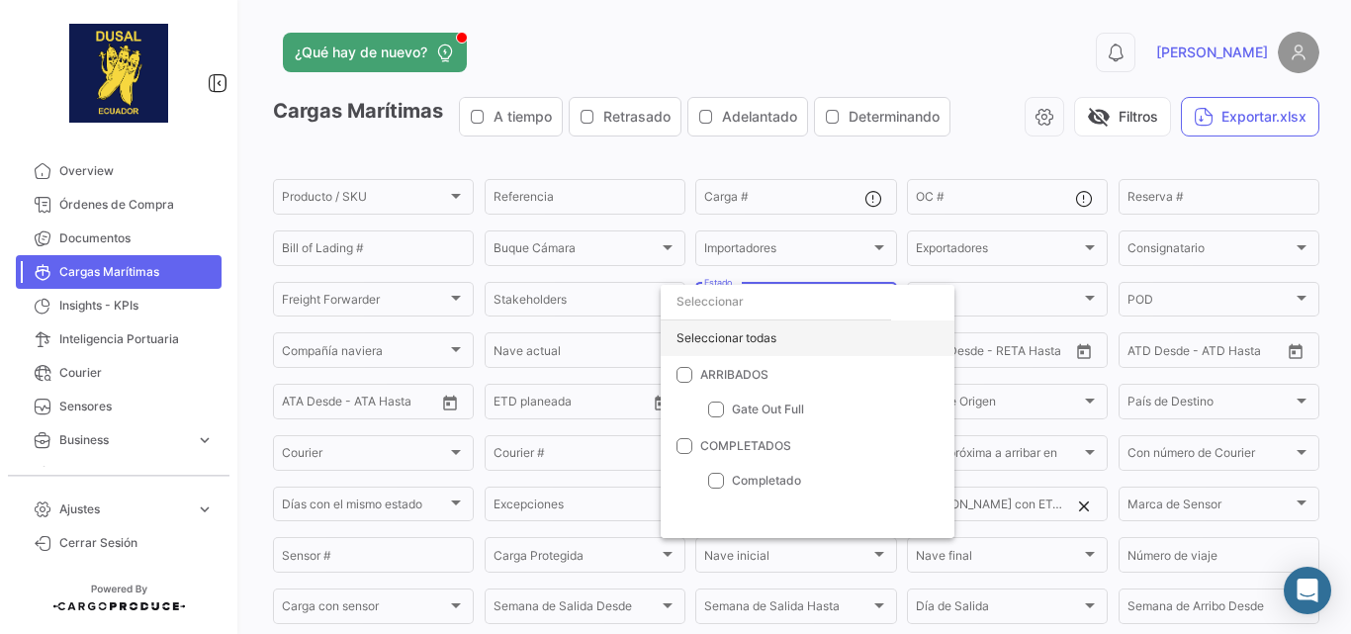
click at [763, 343] on div "Seleccionar todas" at bounding box center [807, 338] width 294 height 36
checkbox input "true"
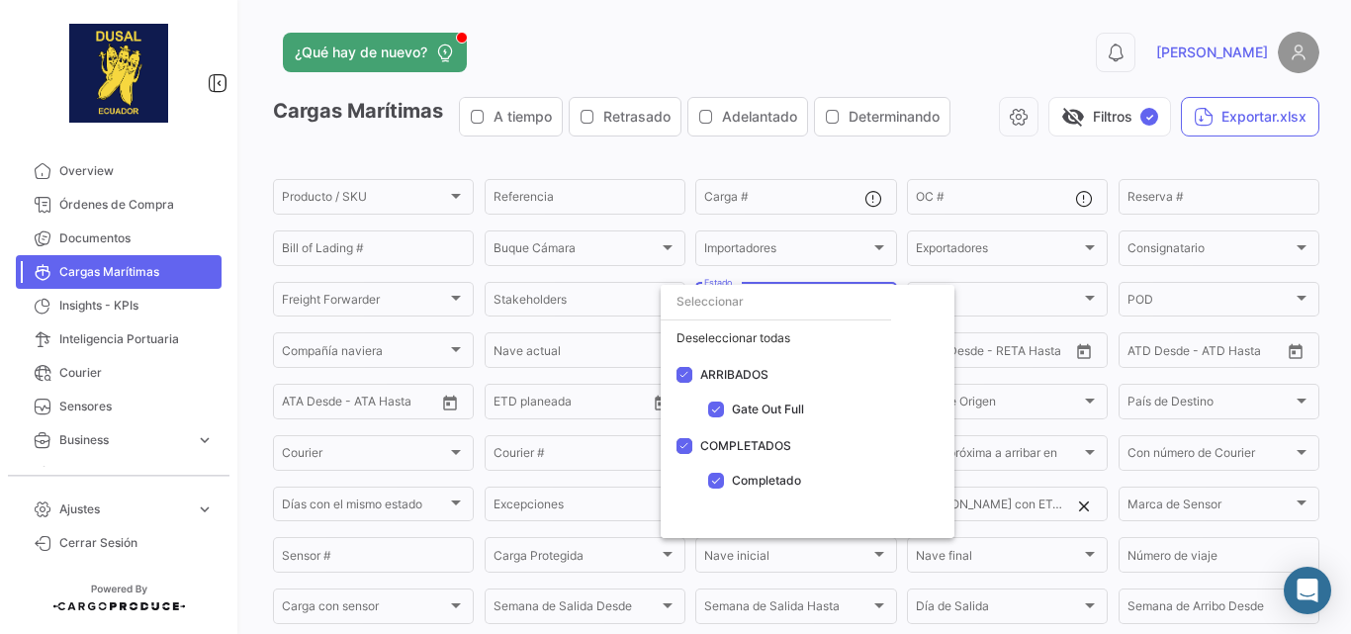
click at [1065, 106] on div at bounding box center [675, 317] width 1351 height 634
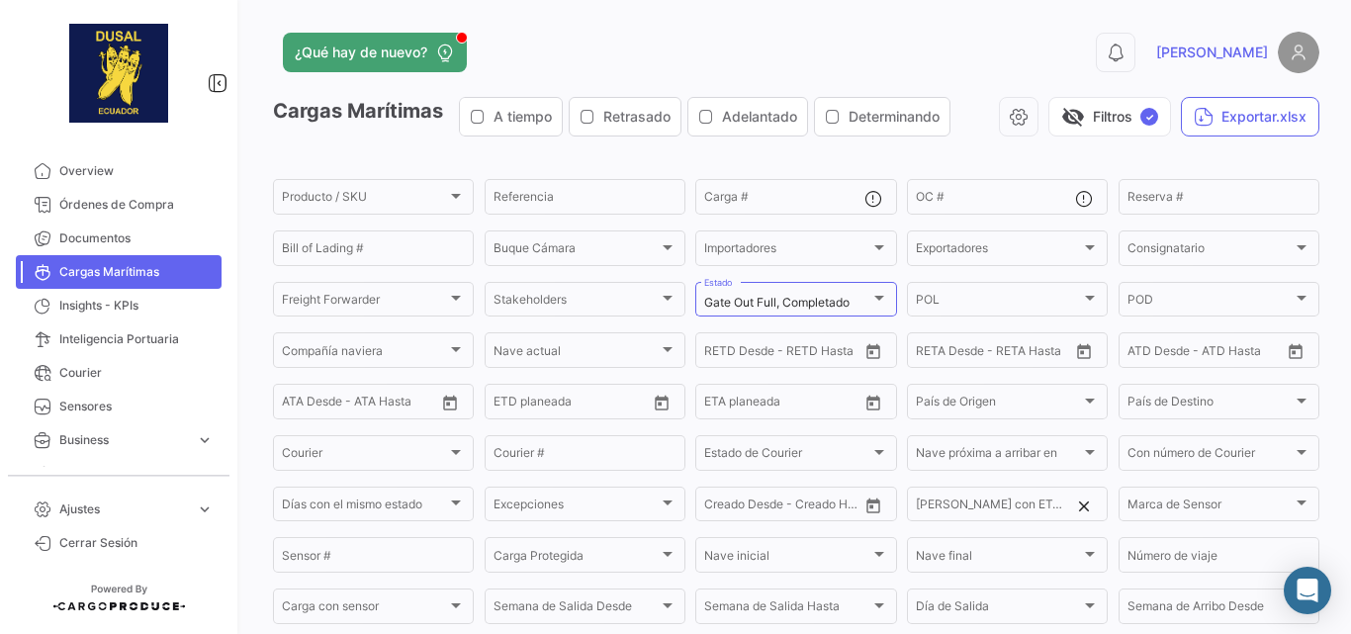
click at [1065, 106] on span "visibility_off" at bounding box center [1073, 117] width 24 height 24
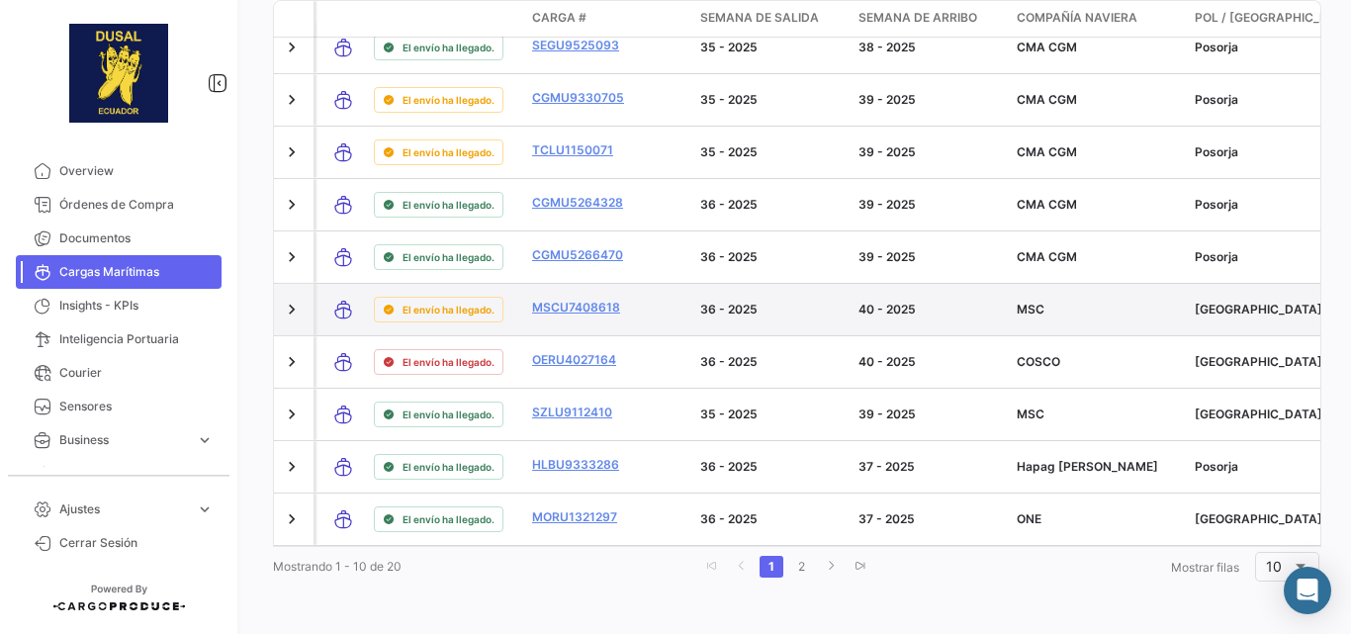
scroll to position [51, 0]
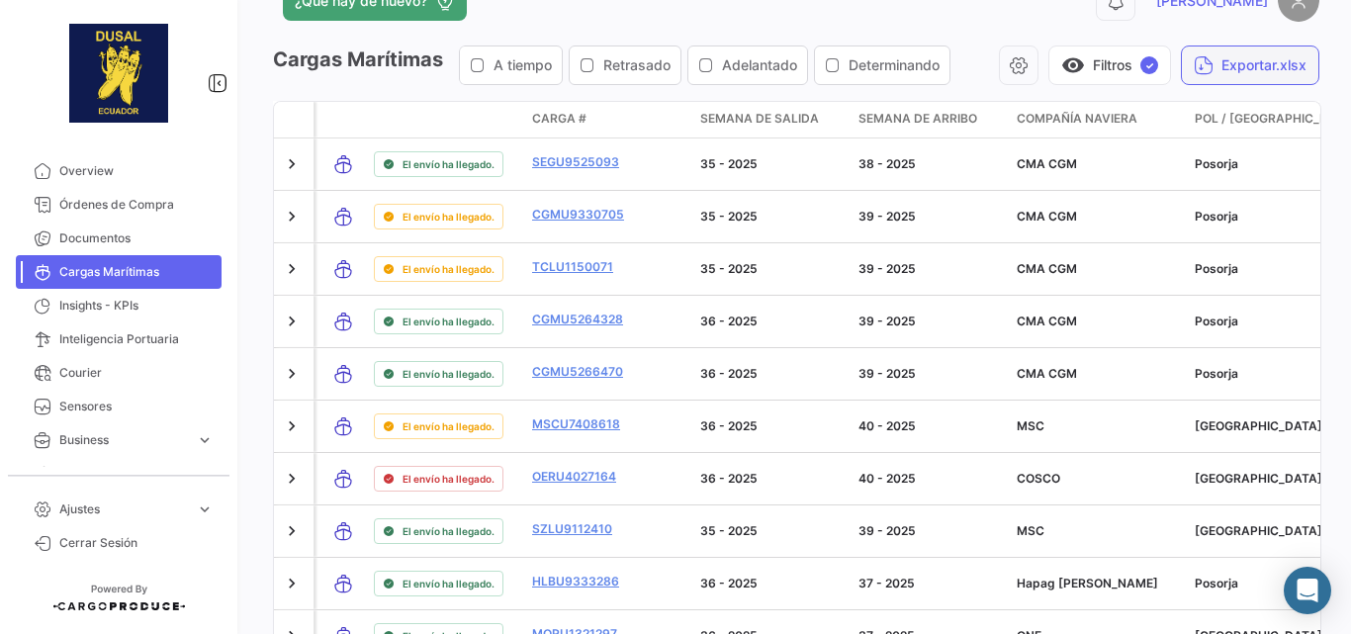
click at [1235, 73] on button "Exportar.xlsx" at bounding box center [1249, 65] width 138 height 40
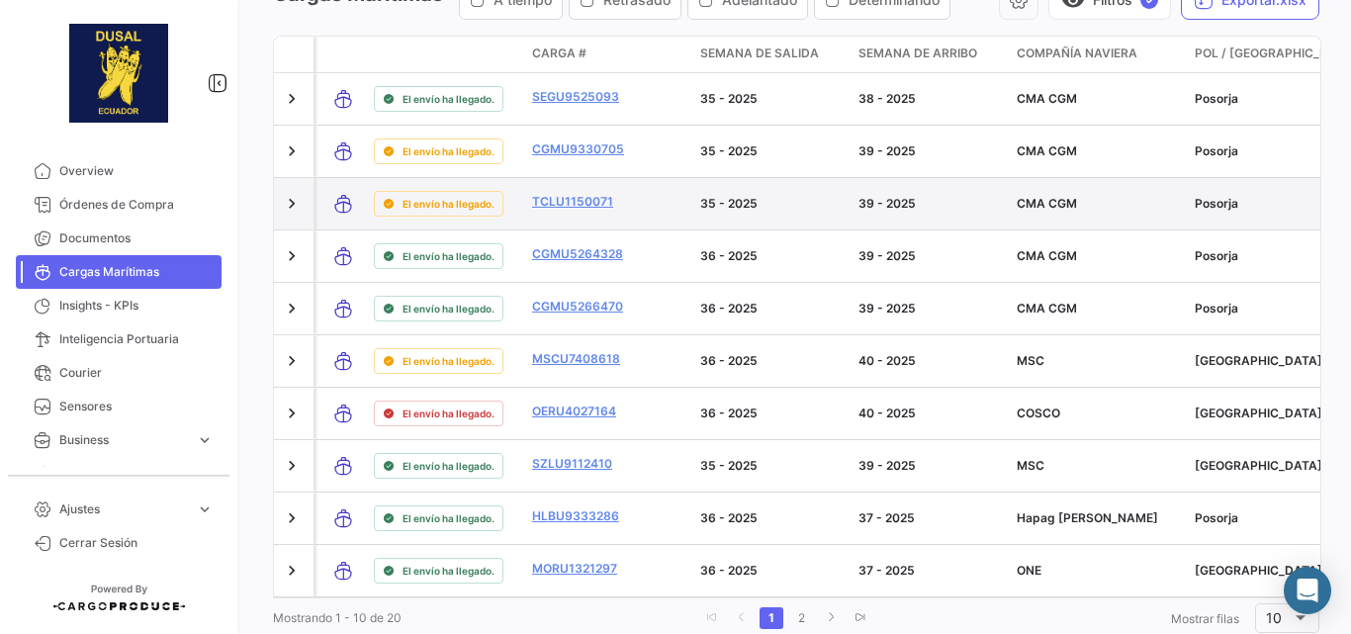
scroll to position [183, 0]
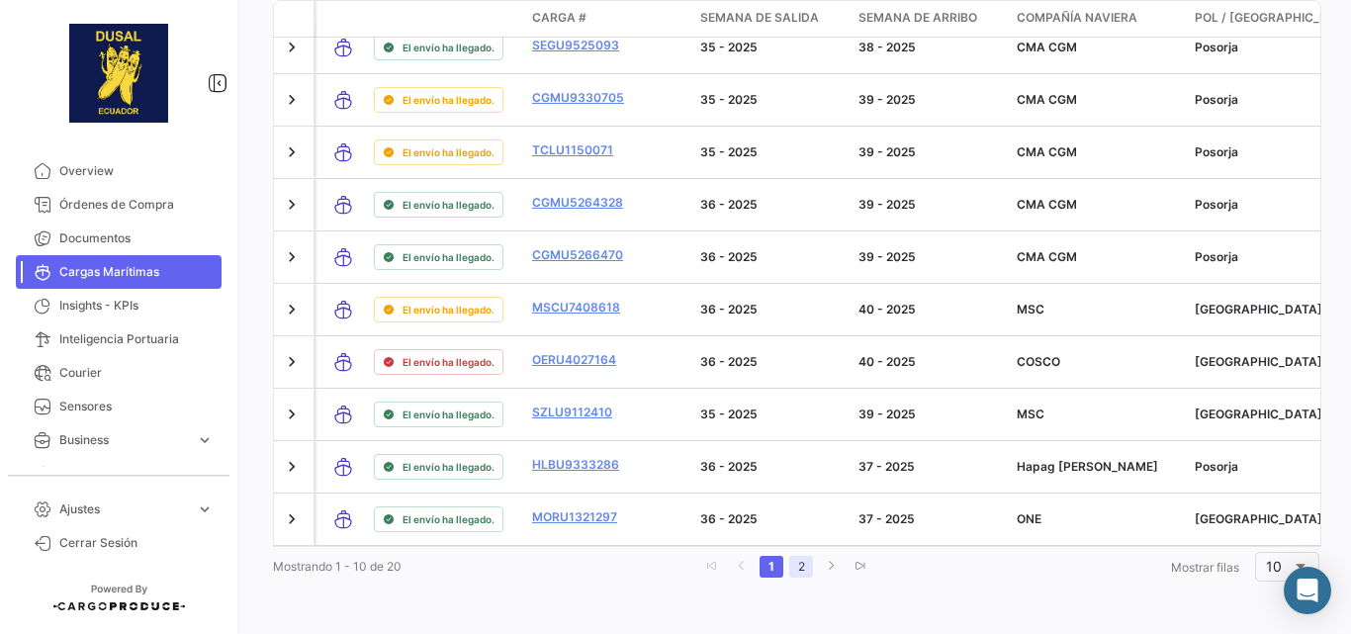
click at [800, 566] on link "2" at bounding box center [801, 567] width 24 height 22
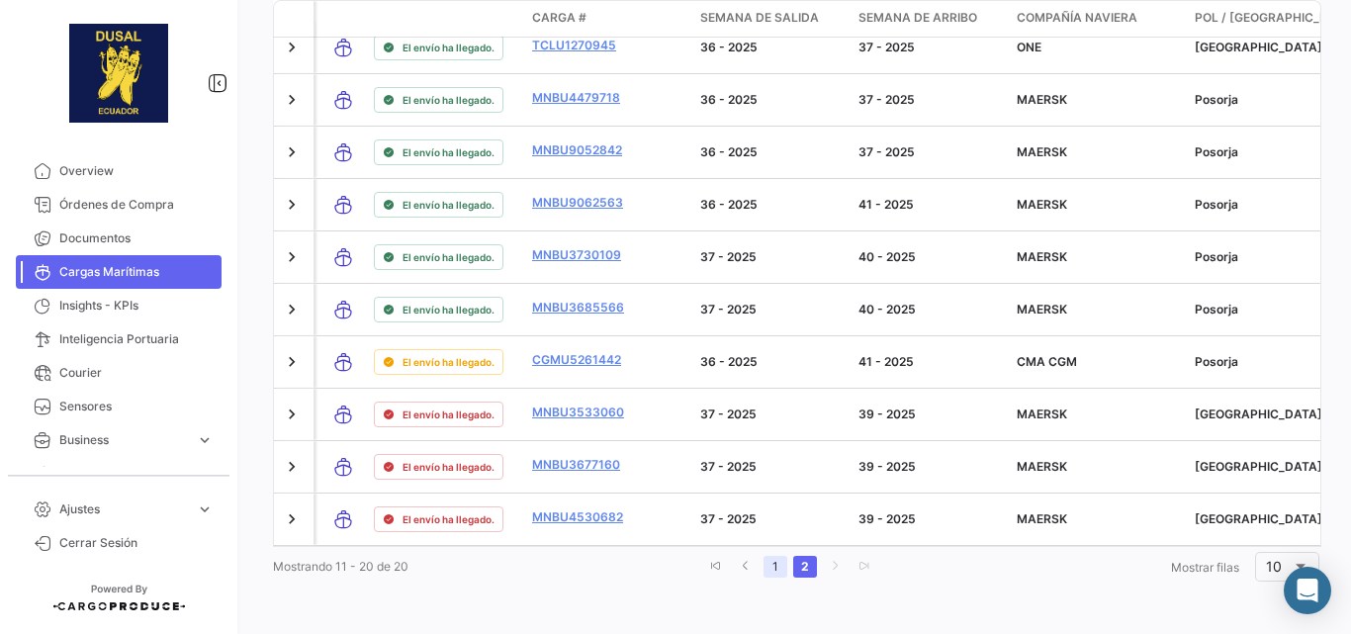
click at [763, 559] on link "1" at bounding box center [775, 567] width 24 height 22
